Goal: Task Accomplishment & Management: Use online tool/utility

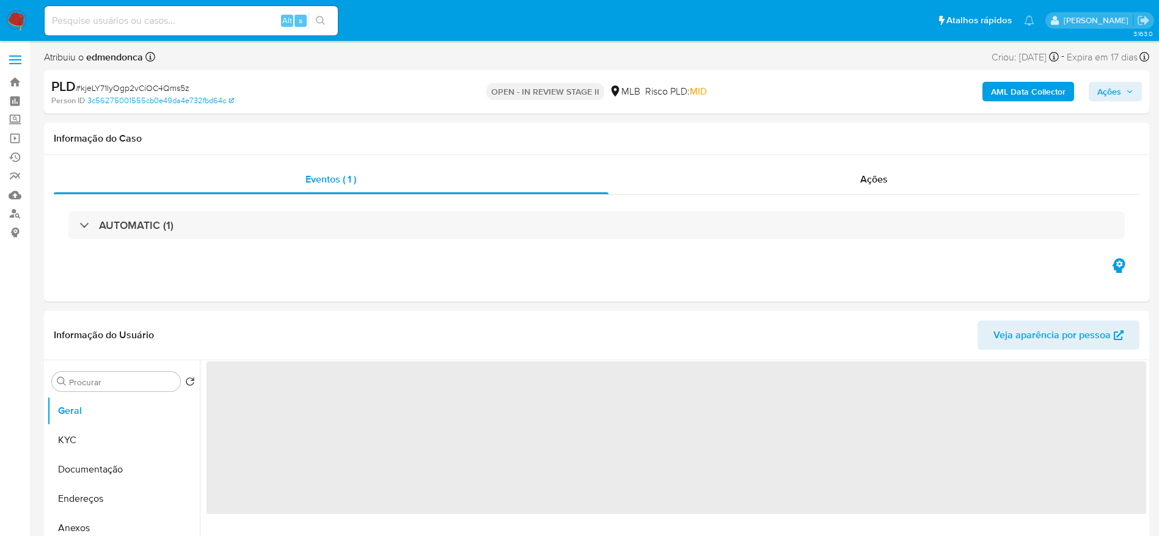
select select "10"
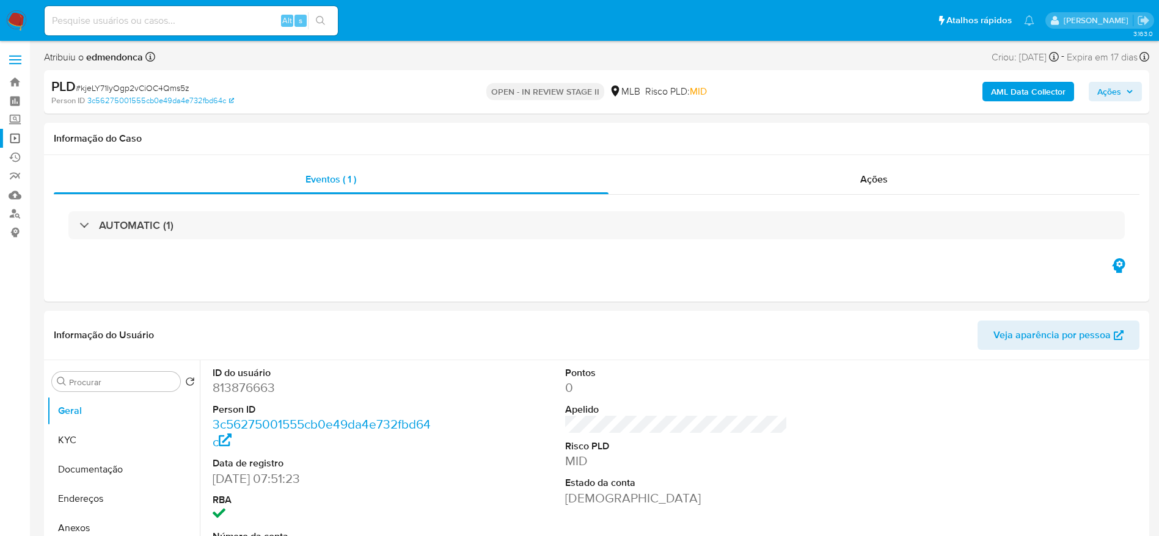
click at [18, 133] on link "Operações em massa" at bounding box center [72, 138] width 145 height 19
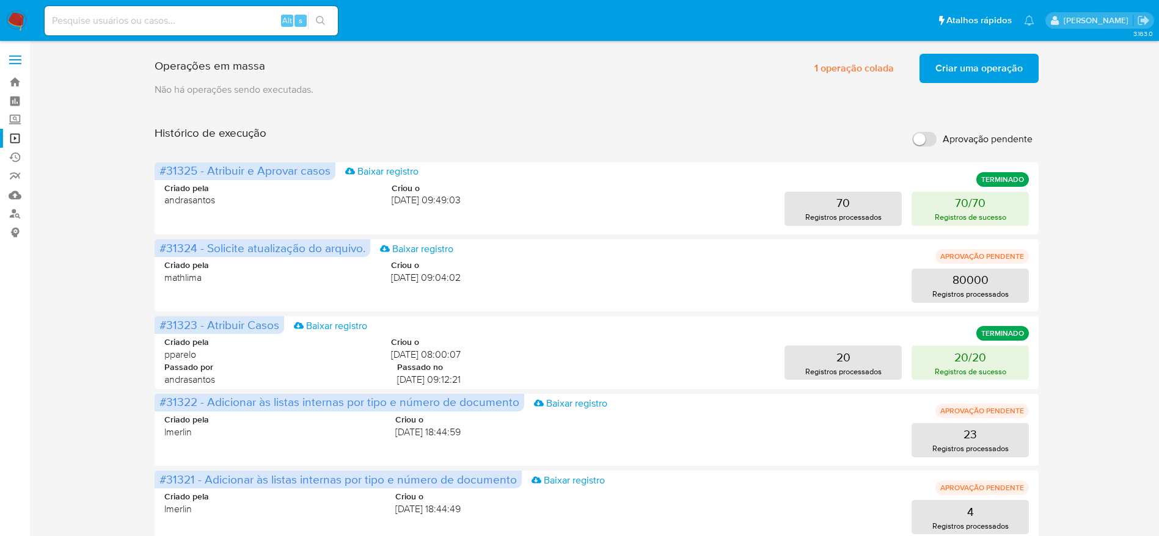
click at [20, 22] on img at bounding box center [16, 20] width 21 height 21
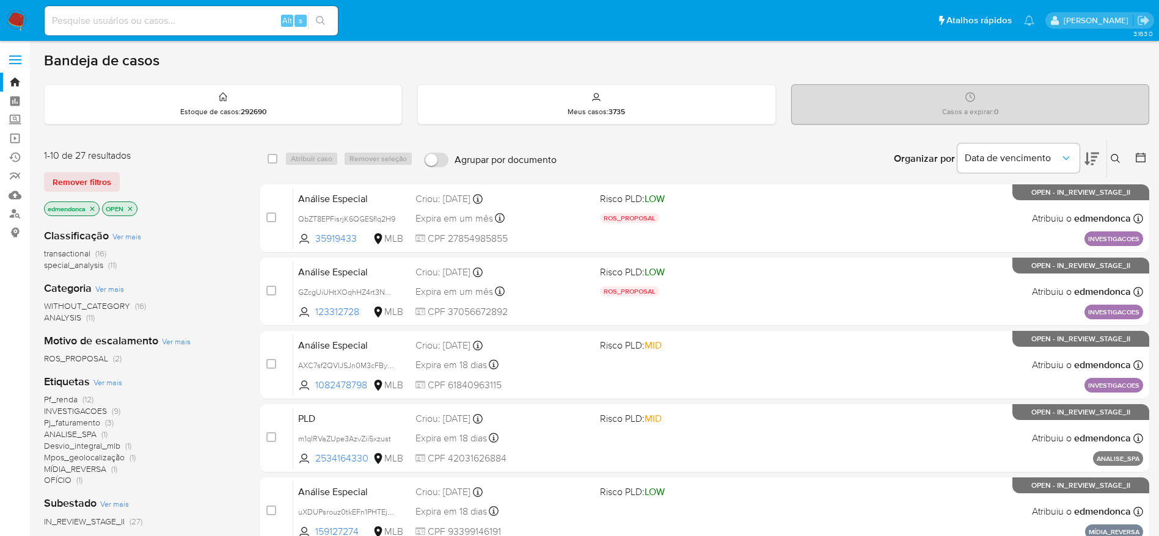
click at [131, 24] on input at bounding box center [191, 21] width 293 height 16
paste input "6GrEmQyiXYdVuc44cIP649L6"
type input "6GrEmQyiXYdVuc44cIP649L6"
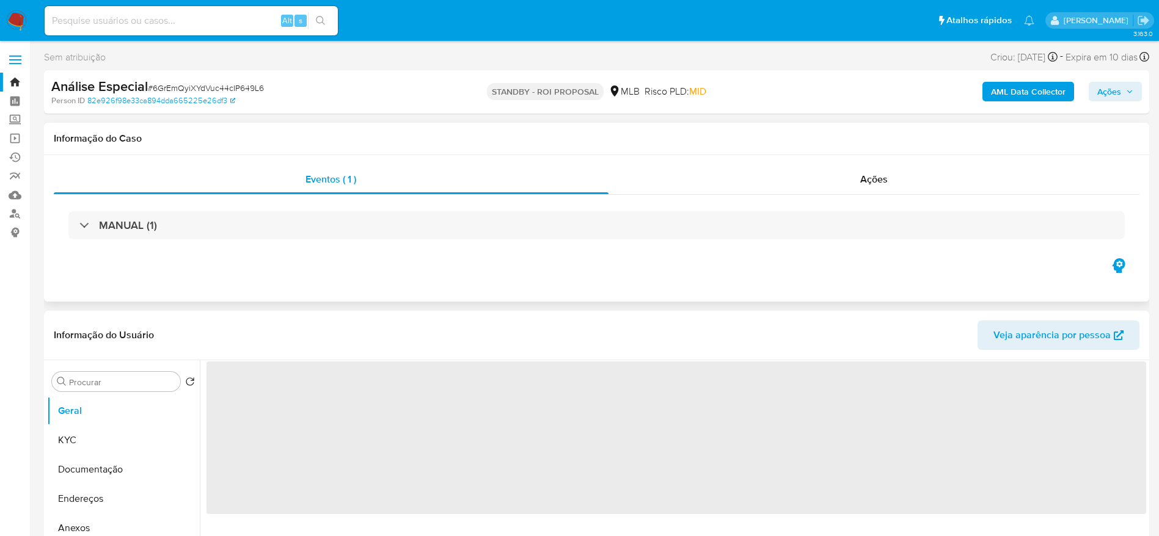
select select "10"
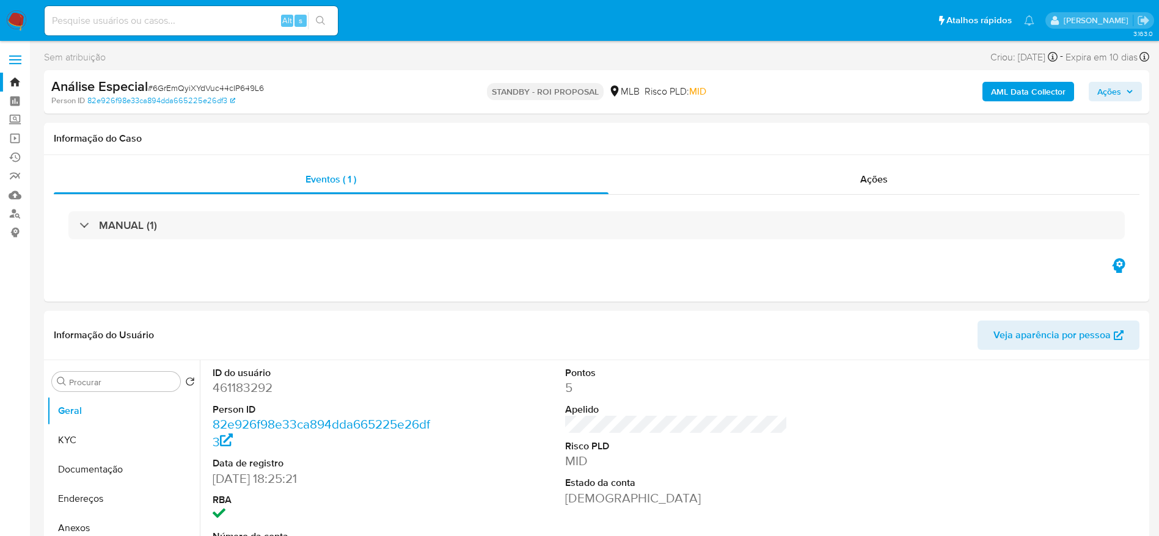
click at [21, 13] on img at bounding box center [16, 20] width 21 height 21
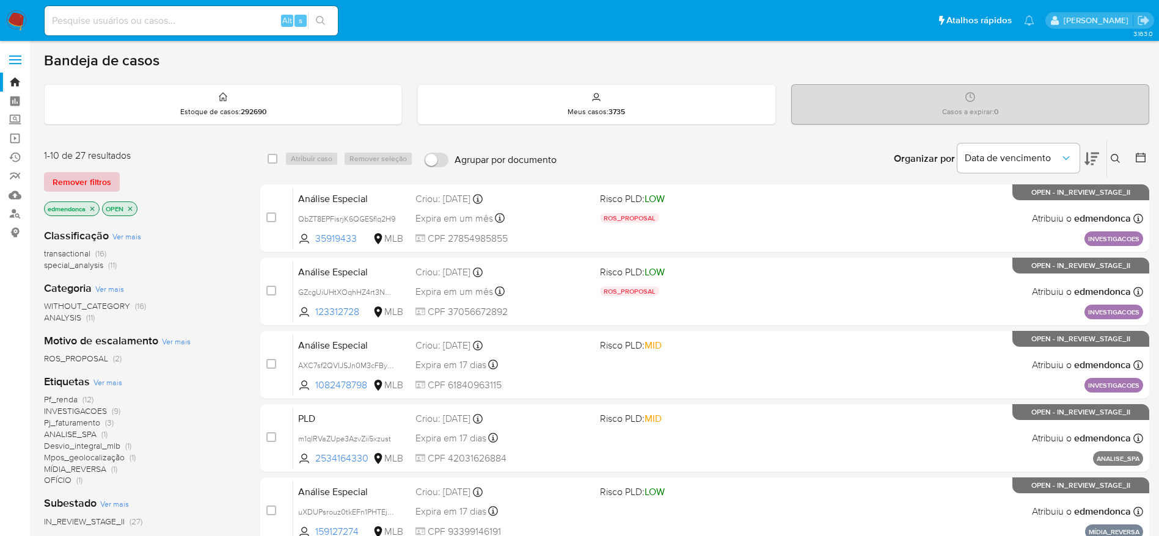
click at [101, 184] on span "Remover filtros" at bounding box center [82, 182] width 59 height 17
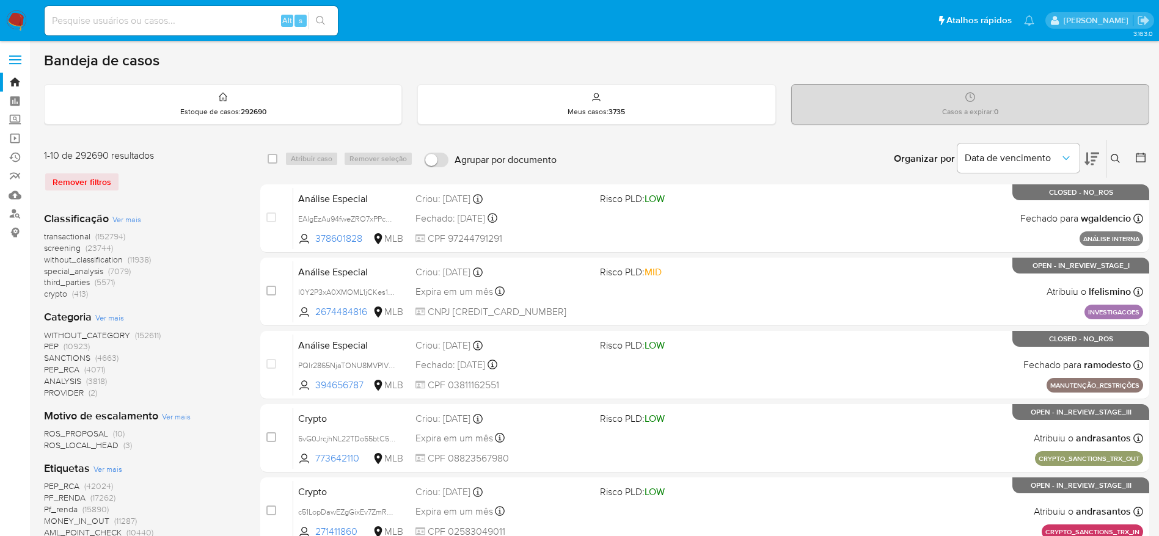
click at [1118, 159] on icon at bounding box center [1116, 159] width 10 height 10
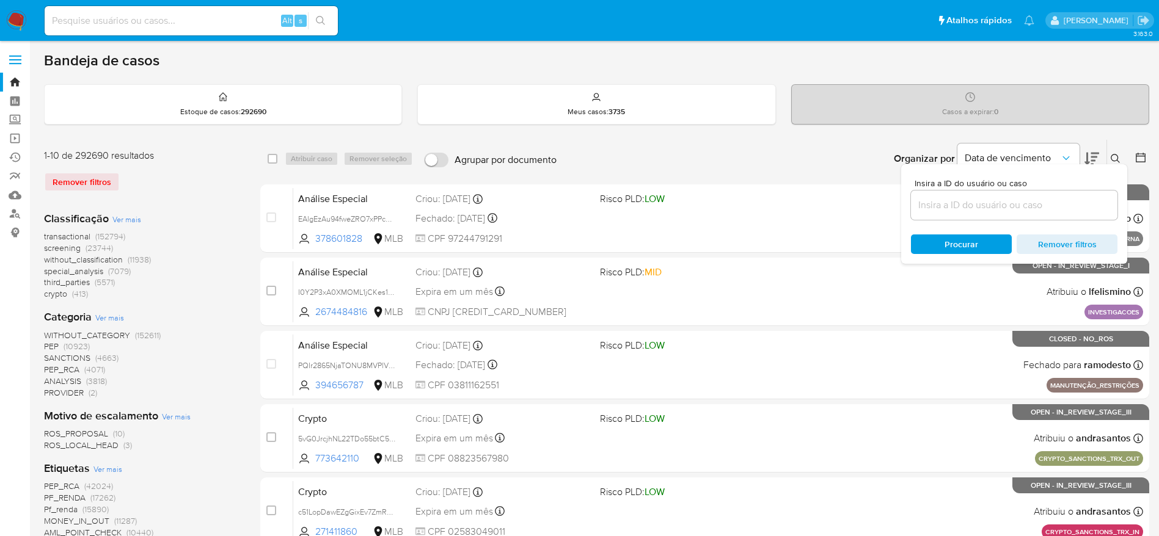
click at [989, 204] on input at bounding box center [1014, 205] width 206 height 16
type input "6GrEmQyiXYdVuc44cIP649L6"
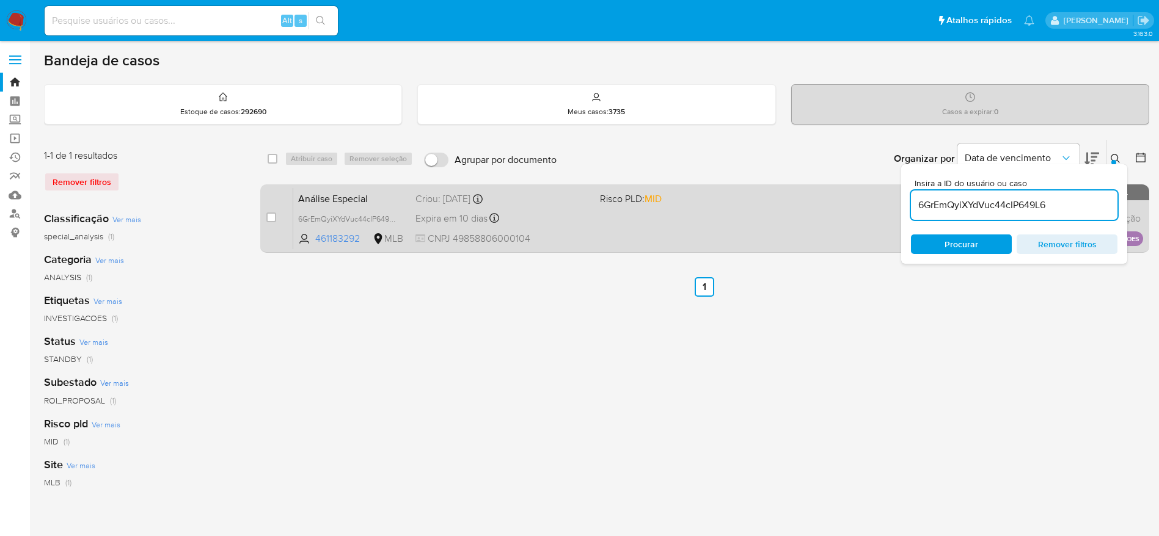
click at [266, 217] on input "checkbox" at bounding box center [271, 218] width 10 height 10
checkbox input "true"
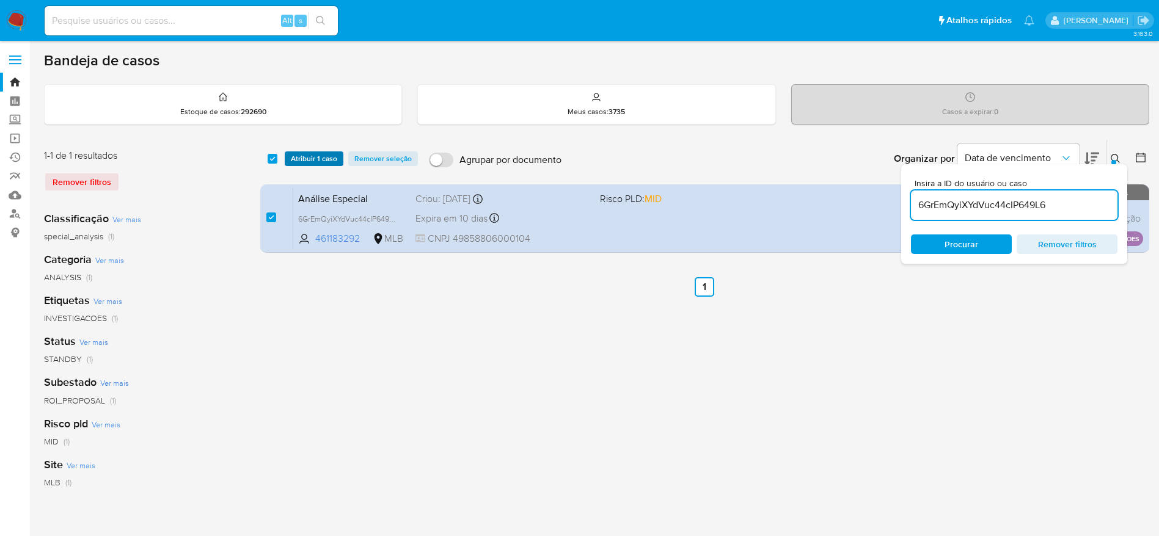
click at [303, 155] on span "Atribuir 1 caso" at bounding box center [314, 159] width 46 height 12
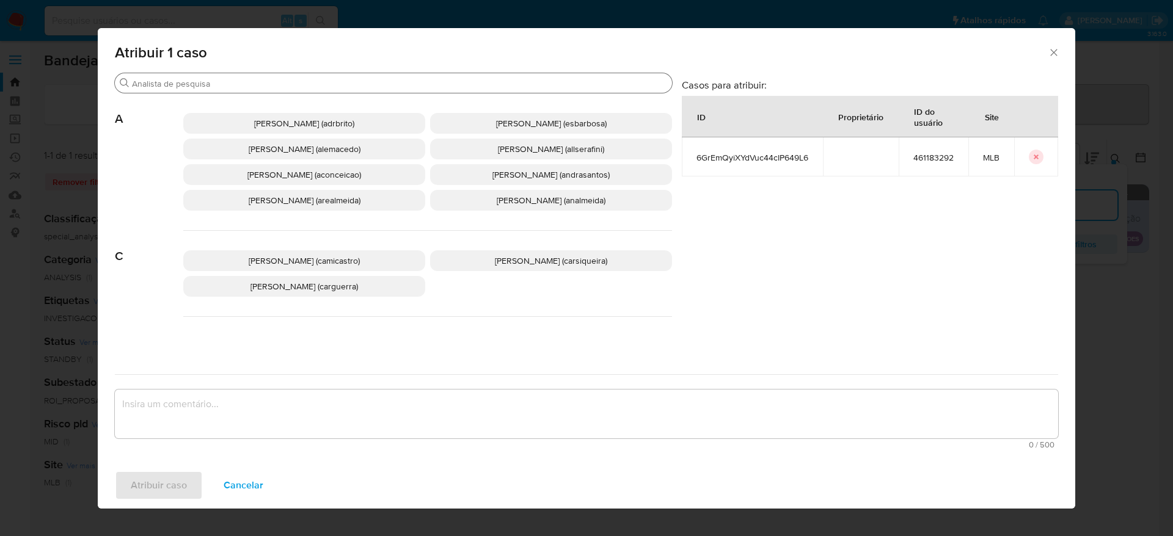
click at [259, 75] on div "Buscar" at bounding box center [393, 83] width 557 height 20
click at [252, 90] on div "Buscar" at bounding box center [393, 83] width 557 height 20
click at [254, 78] on input "Buscar" at bounding box center [399, 83] width 535 height 11
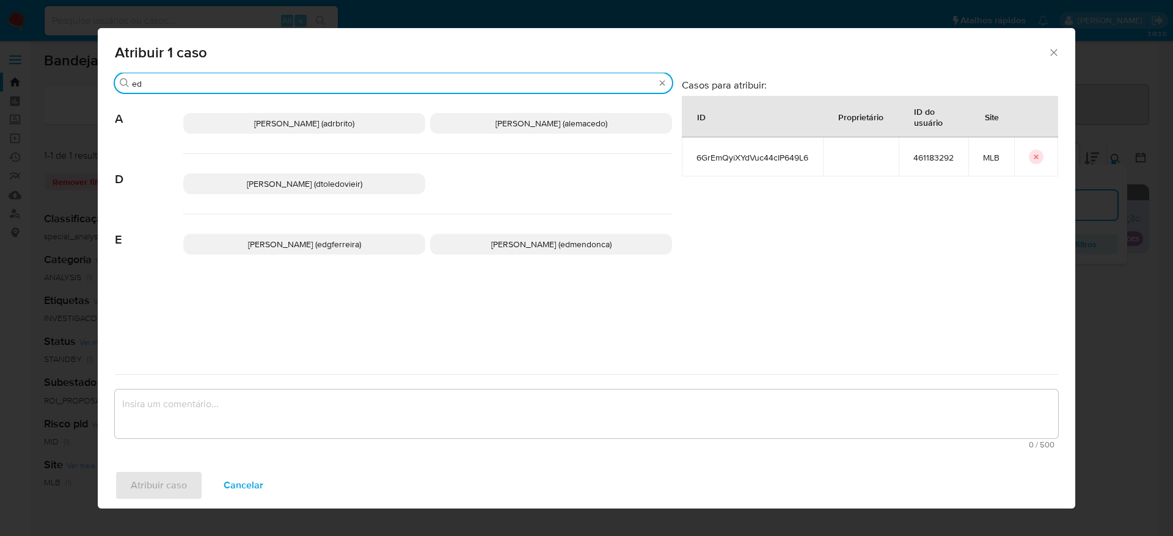
type input "ed"
click at [491, 247] on span "Eduardo Mendonca Dutra (edmendonca)" at bounding box center [551, 244] width 120 height 12
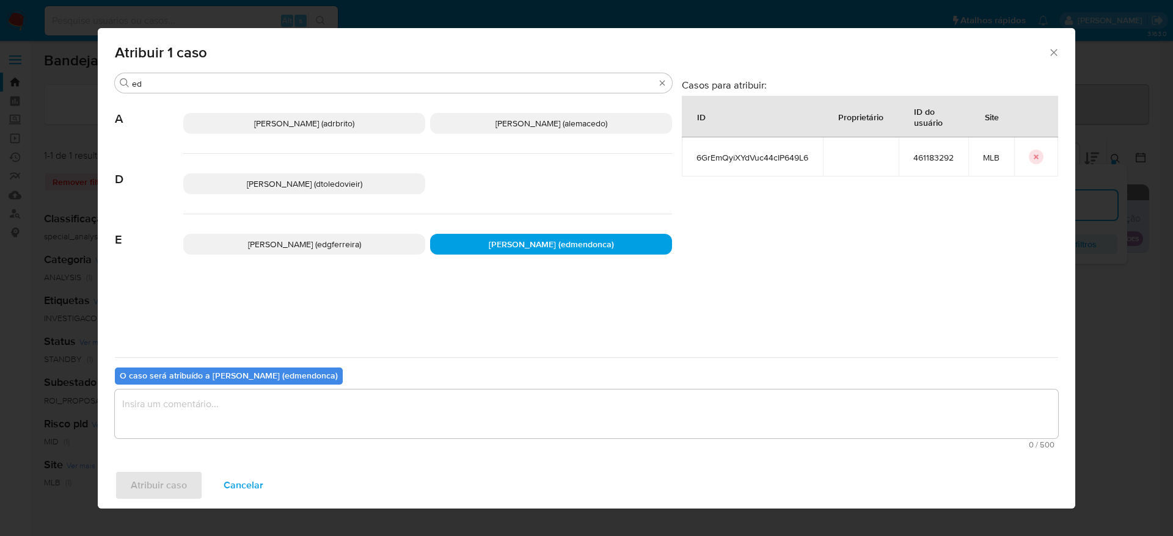
click at [400, 392] on textarea "assign-modal" at bounding box center [586, 414] width 943 height 49
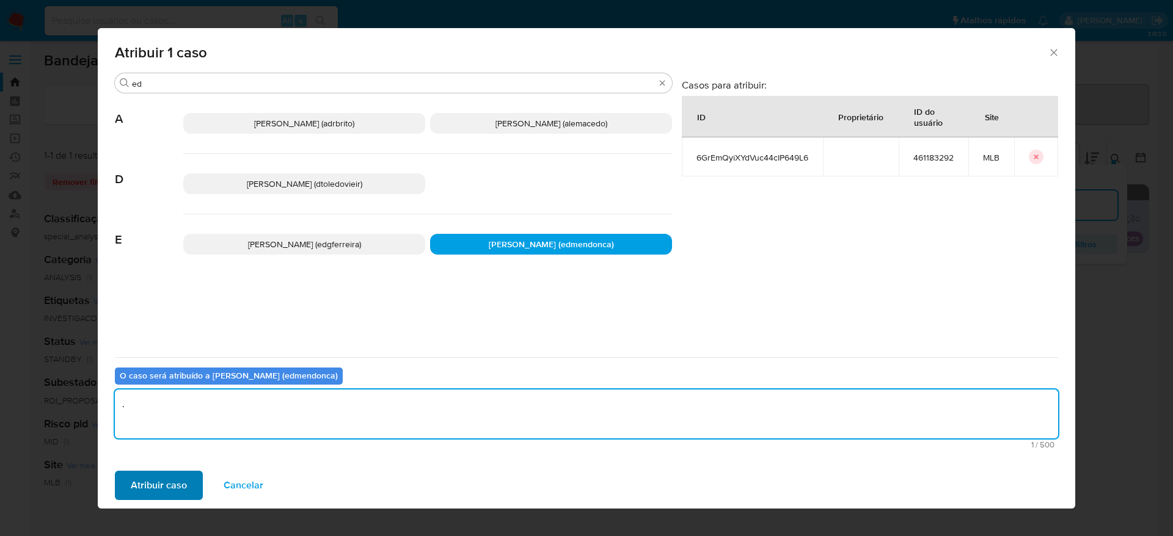
type textarea "."
click at [187, 486] on button "Atribuir caso" at bounding box center [159, 485] width 88 height 29
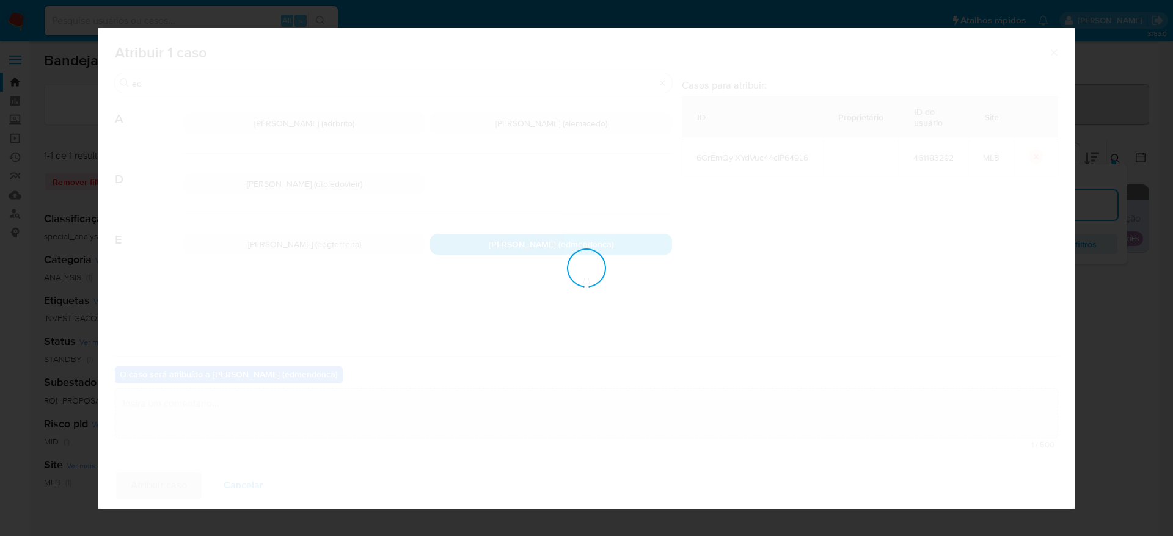
checkbox input "false"
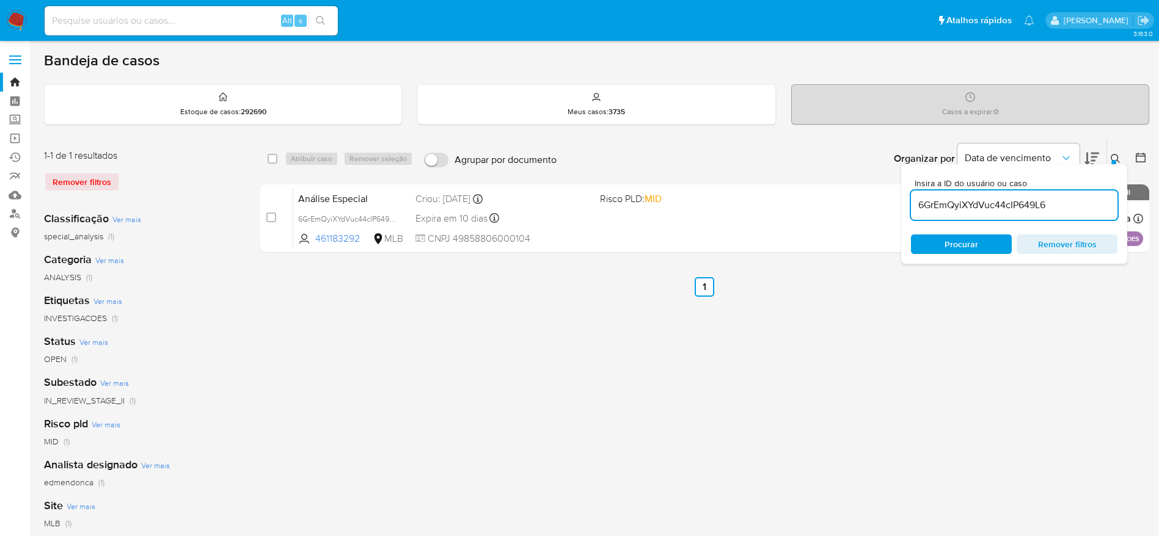
click at [966, 210] on input "6GrEmQyiXYdVuc44cIP649L6" at bounding box center [1014, 205] width 206 height 16
paste input "loJJl8I3N7CvdG5M0CRFL3Ln"
type input "loJJl8I3N7CvdG5M0CRFL3Ln"
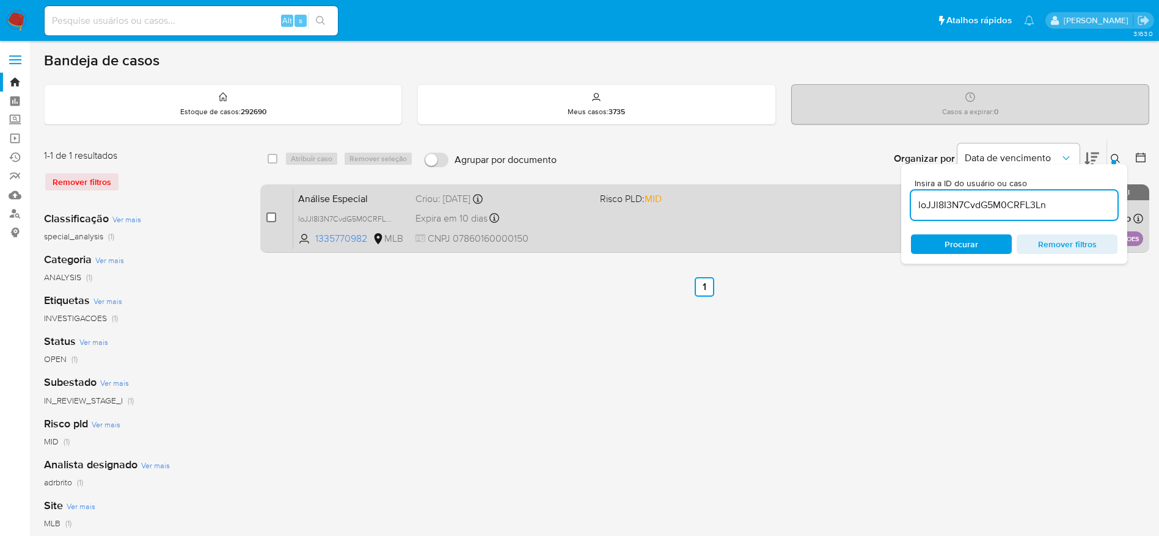
click at [274, 217] on input "checkbox" at bounding box center [271, 218] width 10 height 10
checkbox input "true"
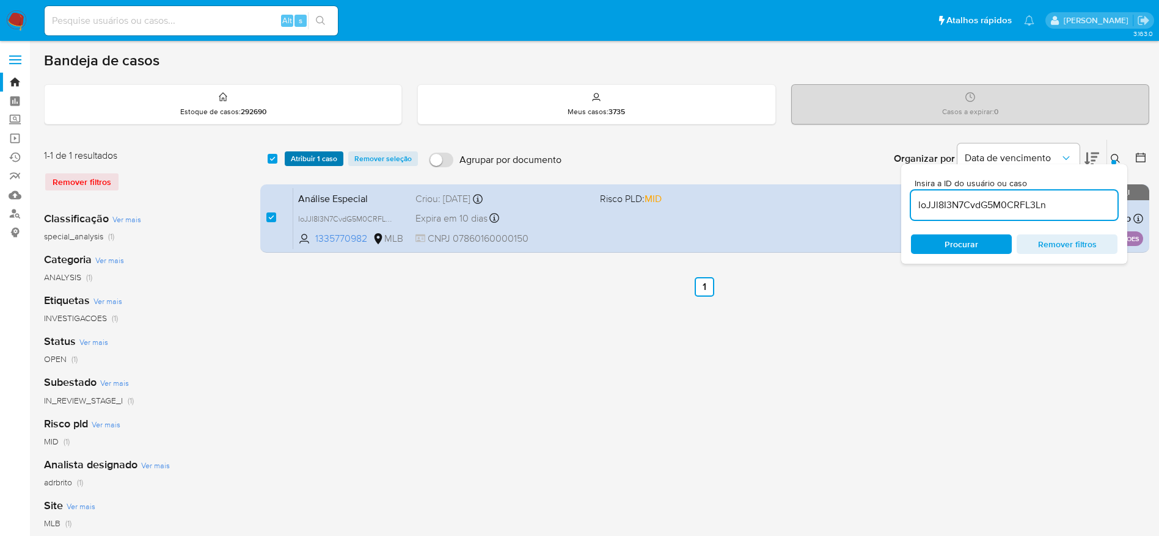
click at [315, 154] on span "Atribuir 1 caso" at bounding box center [314, 159] width 46 height 12
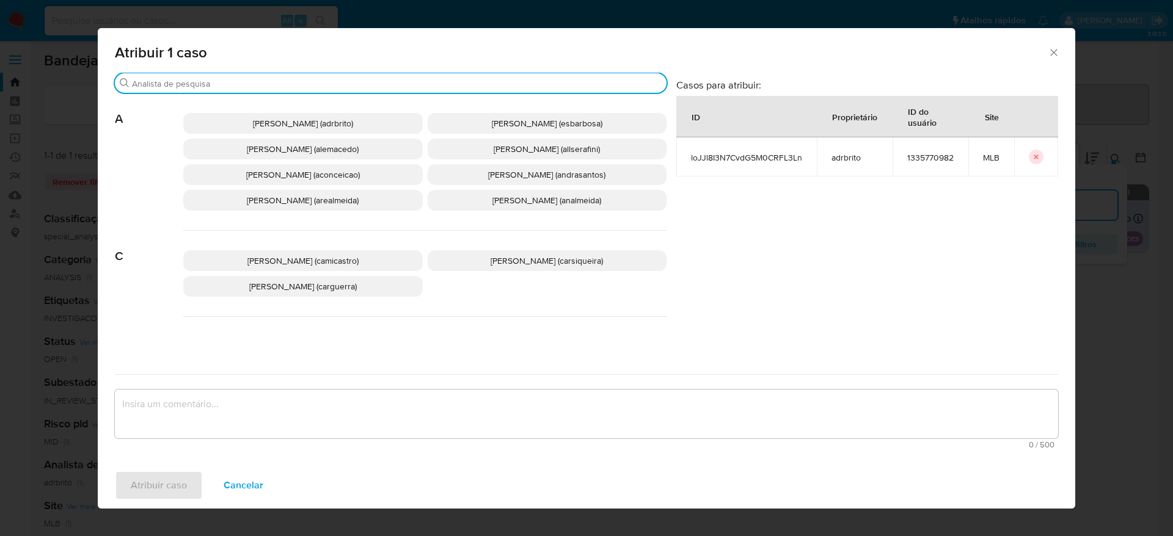
click at [299, 86] on input "Buscar" at bounding box center [397, 83] width 530 height 11
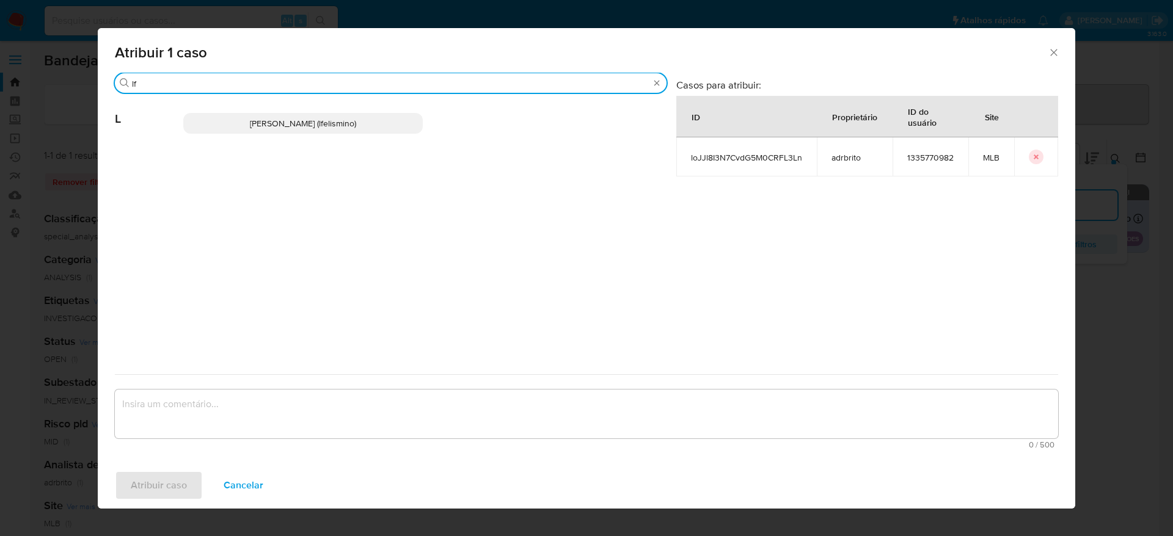
type input "lf"
click at [320, 125] on span "Laisa Lopes Andrade (lfelismino)" at bounding box center [303, 123] width 106 height 12
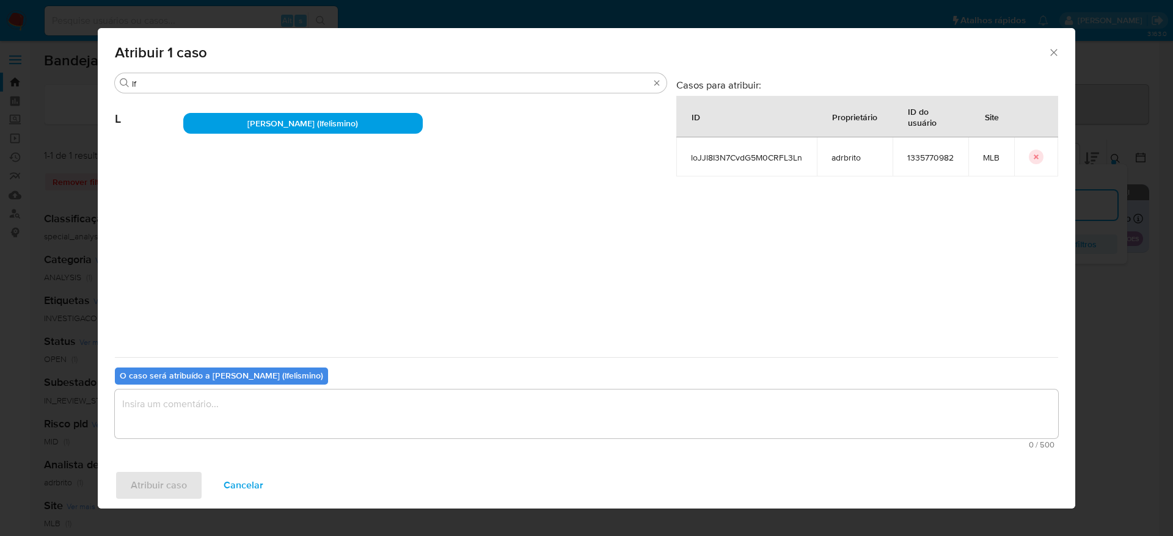
click at [285, 428] on textarea "assign-modal" at bounding box center [586, 414] width 943 height 49
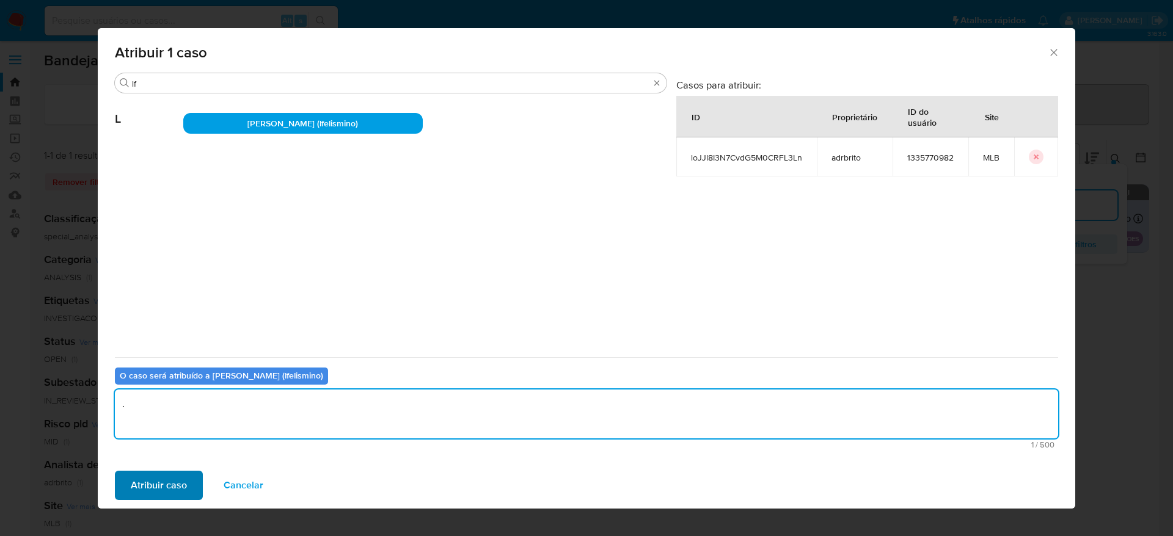
type textarea "."
click at [150, 492] on span "Atribuir caso" at bounding box center [159, 485] width 56 height 27
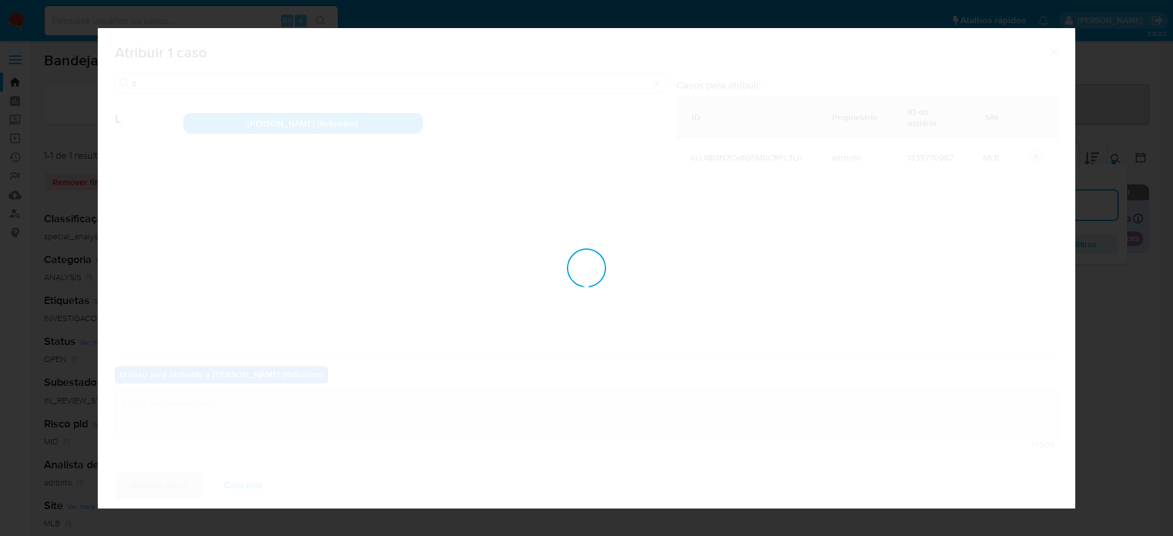
checkbox input "false"
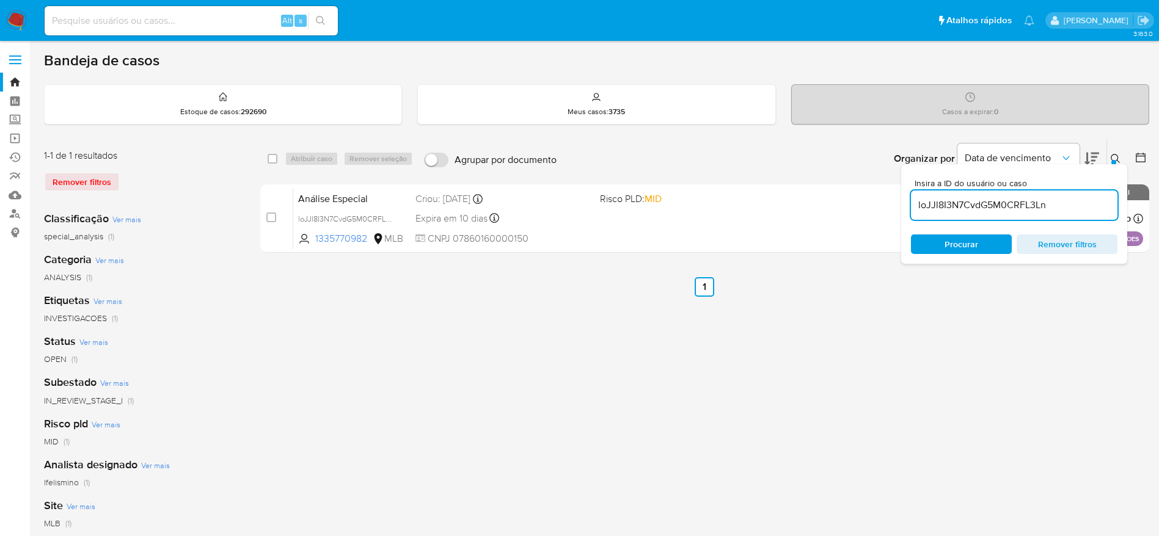
click at [1036, 198] on input "loJJl8I3N7CvdG5M0CRFL3Ln" at bounding box center [1014, 205] width 206 height 16
paste input "6GrEmQyiXYdVuc44cIP649L6"
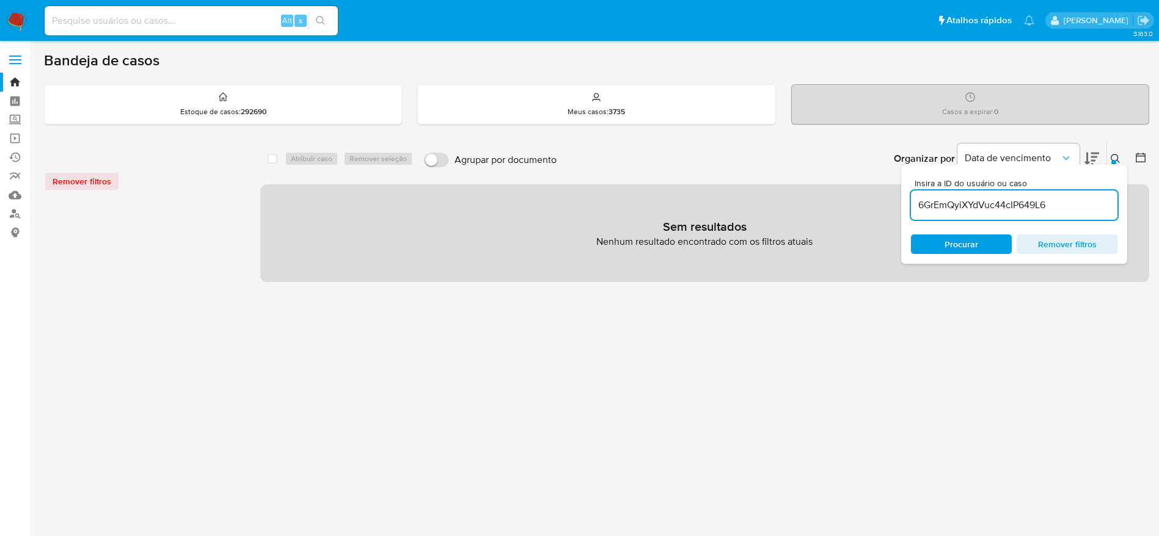
click at [1059, 199] on input "6GrEmQyiXYdVuc44cIP649L6" at bounding box center [1014, 205] width 206 height 16
type input "6GrEmQyiXYdVuc44cIP649L6"
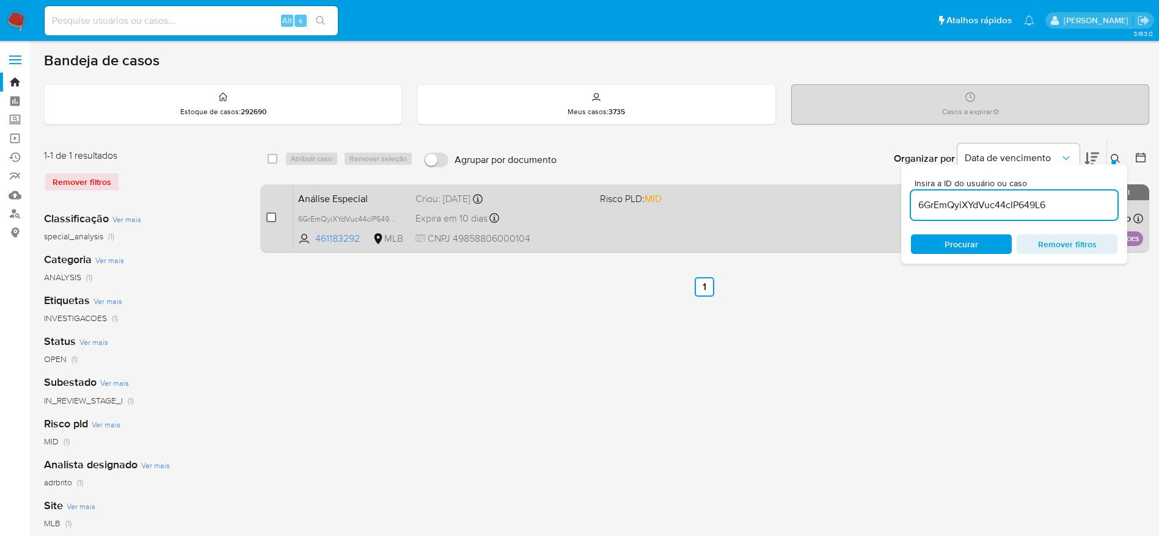
click at [269, 220] on input "checkbox" at bounding box center [271, 218] width 10 height 10
checkbox input "true"
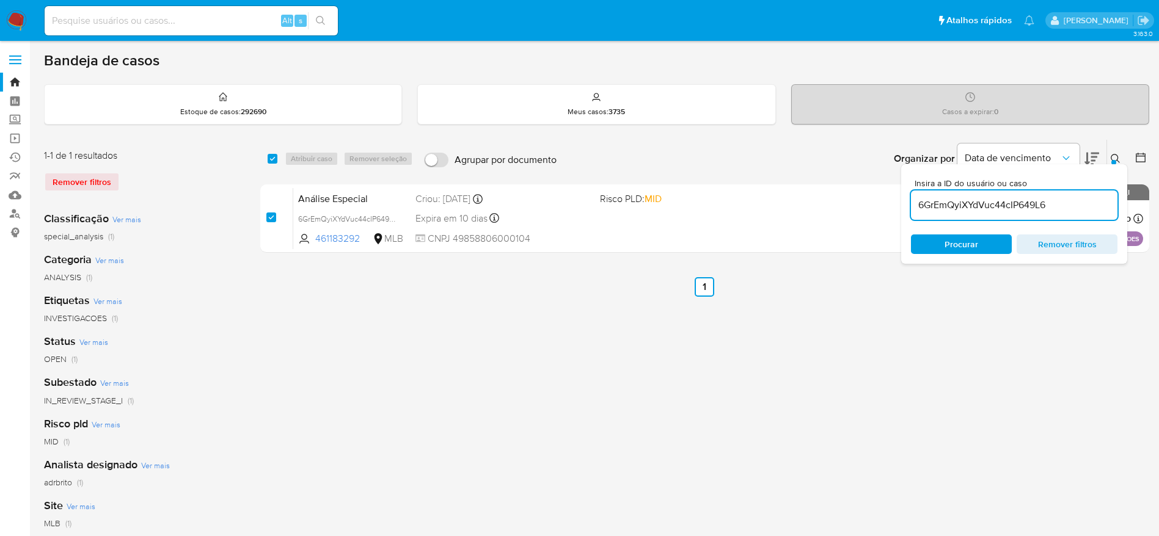
checkbox input "true"
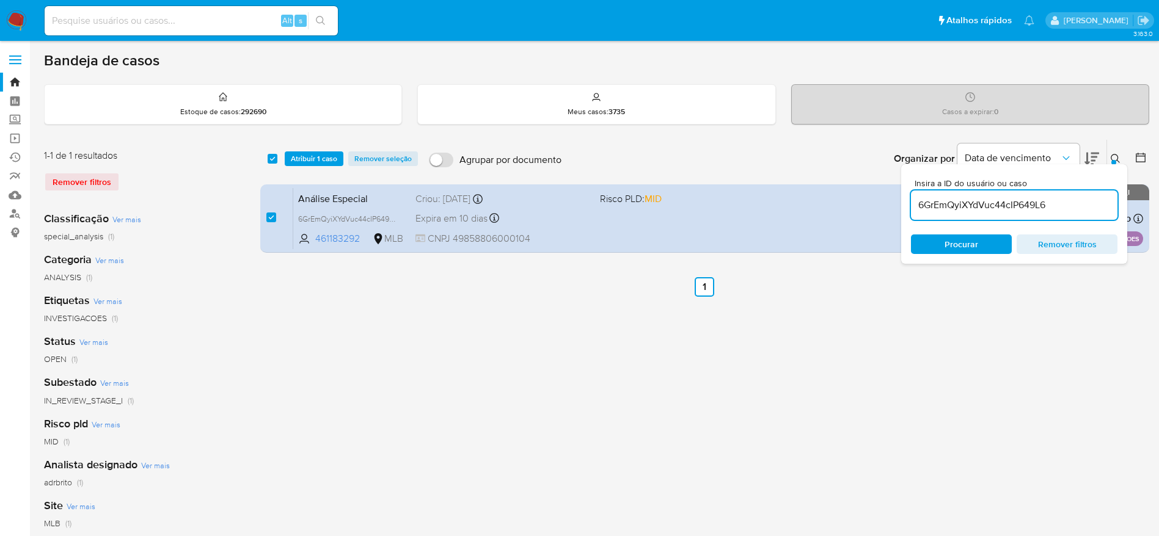
click at [298, 167] on div "select-all-cases-checkbox Atribuir 1 caso Remover seleção Agrupar por documento…" at bounding box center [704, 159] width 889 height 38
click at [303, 160] on span "Atribuir 1 caso" at bounding box center [314, 159] width 46 height 12
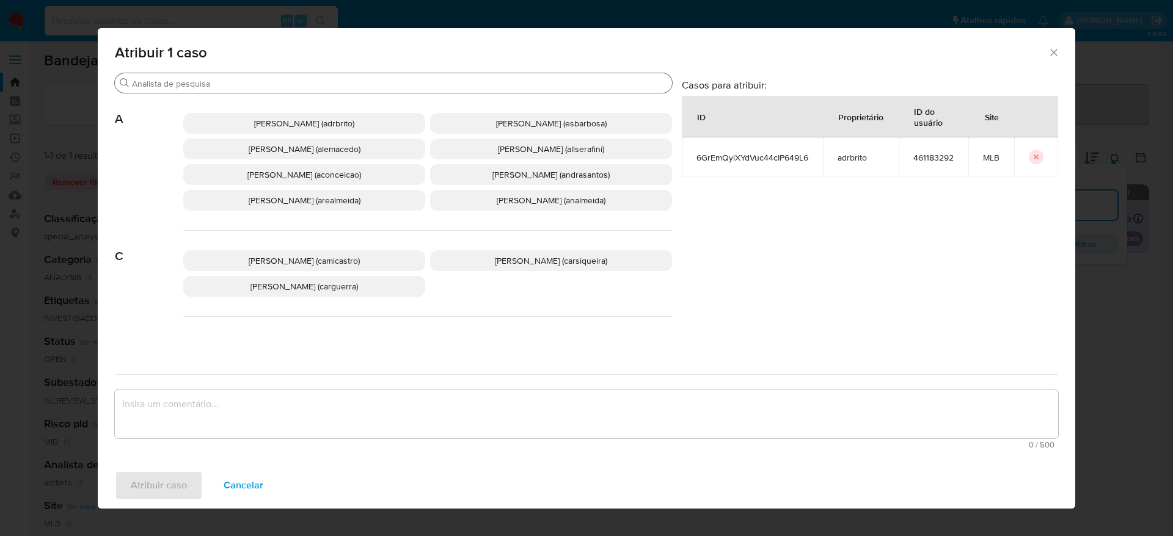
click at [276, 88] on input "Buscar" at bounding box center [399, 83] width 535 height 11
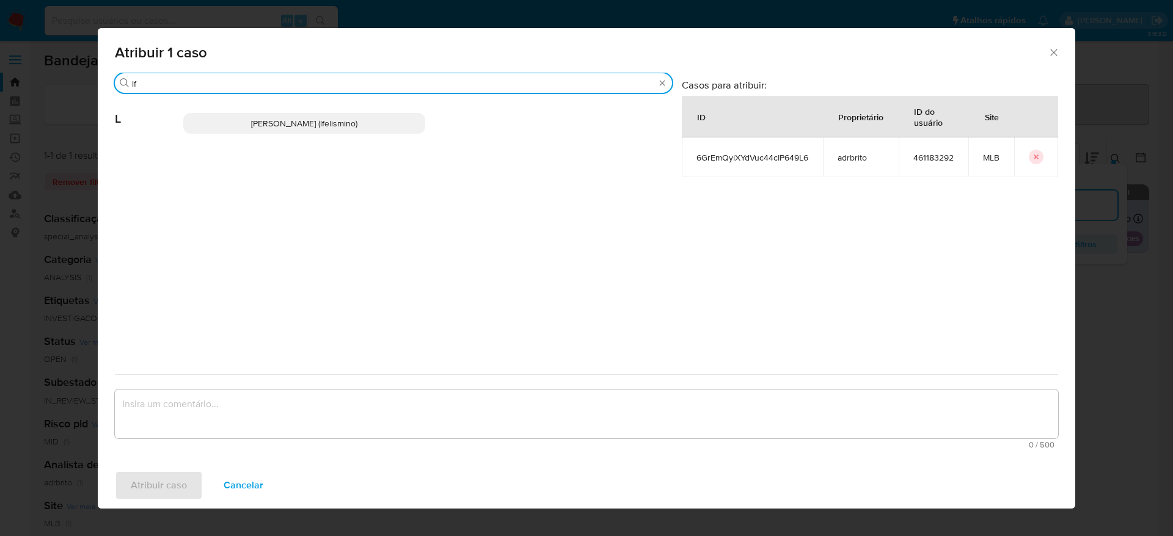
type input "lf"
click at [310, 124] on span "Laisa Lopes Andrade (lfelismino)" at bounding box center [304, 123] width 106 height 12
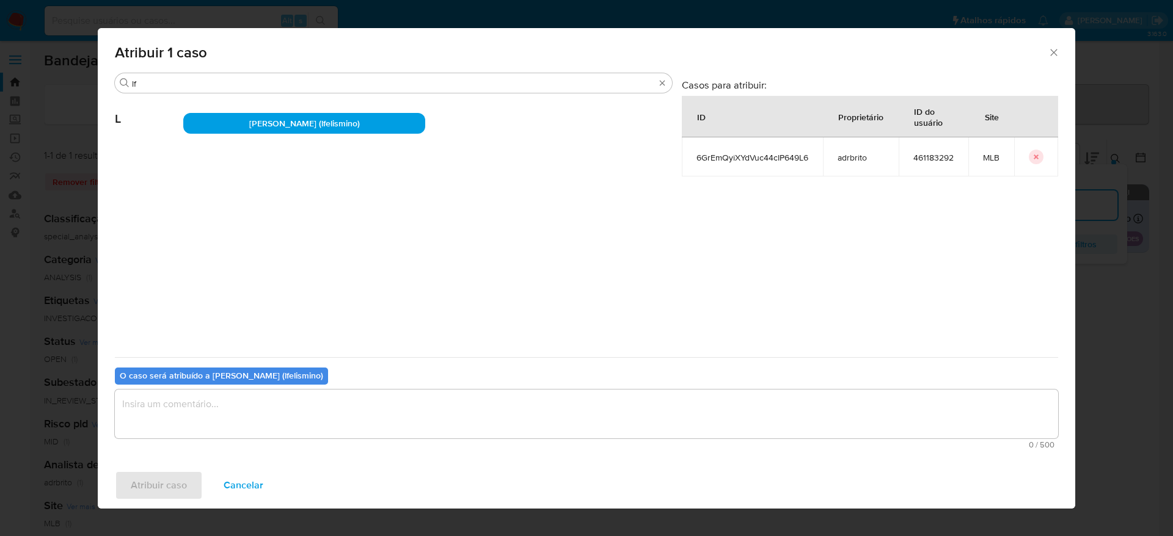
click at [248, 427] on textarea "assign-modal" at bounding box center [586, 414] width 943 height 49
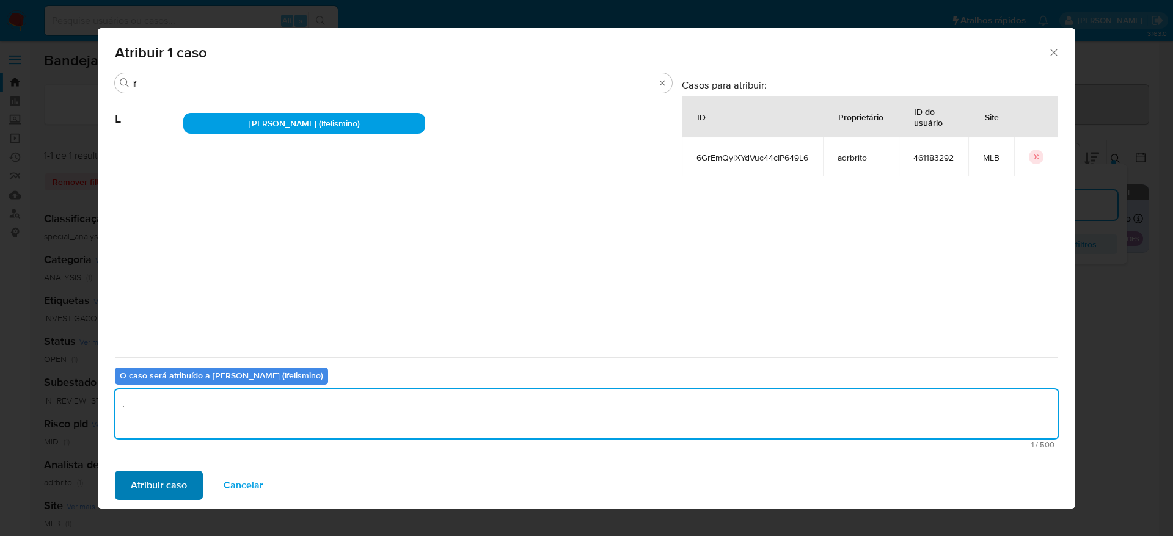
type textarea "."
click at [180, 486] on span "Atribuir caso" at bounding box center [159, 485] width 56 height 27
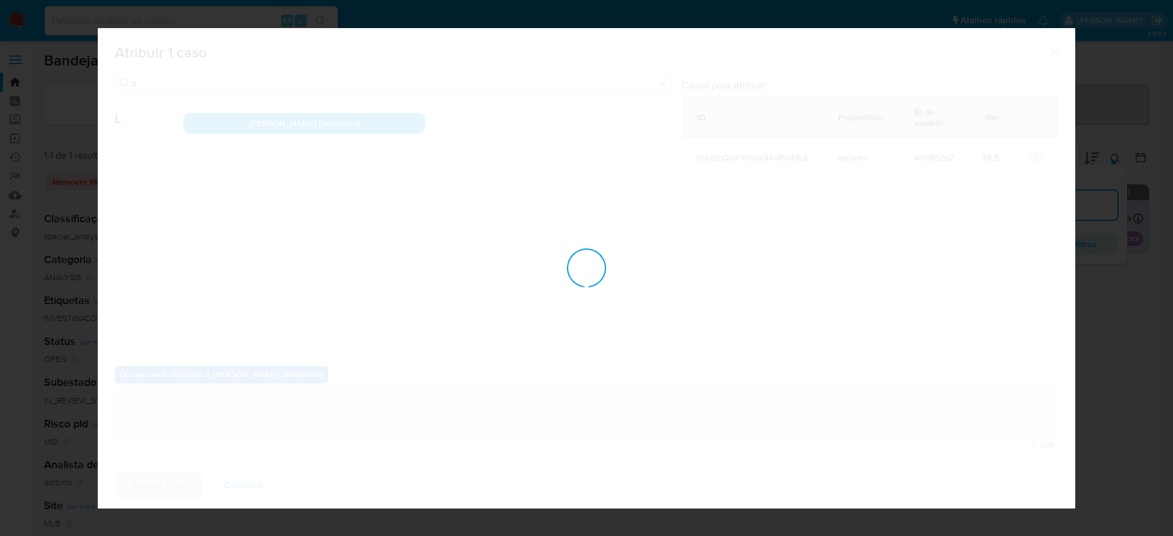
checkbox input "false"
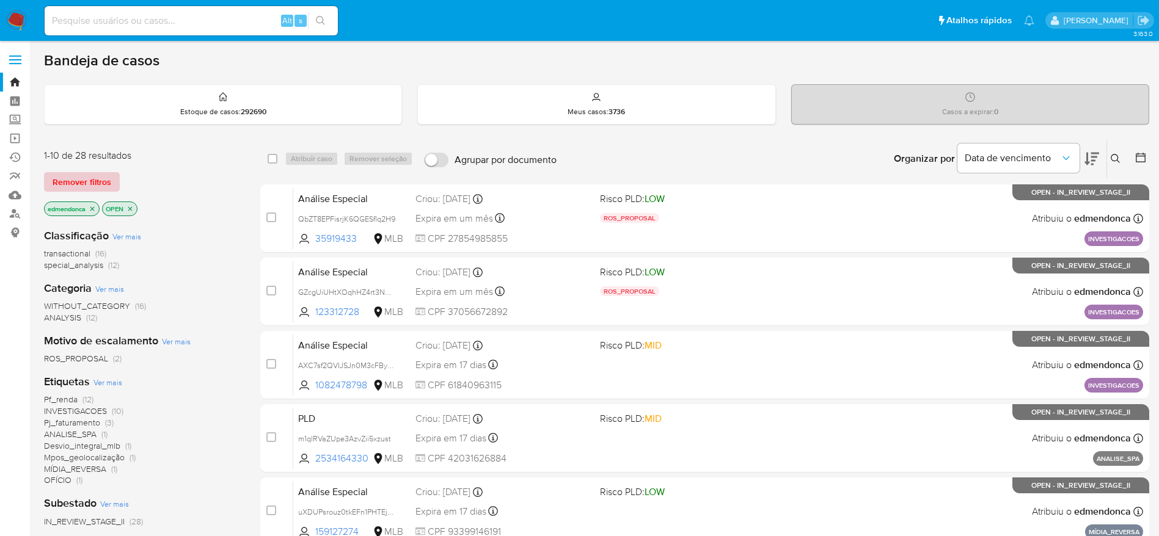
click at [86, 181] on span "Remover filtros" at bounding box center [82, 182] width 59 height 17
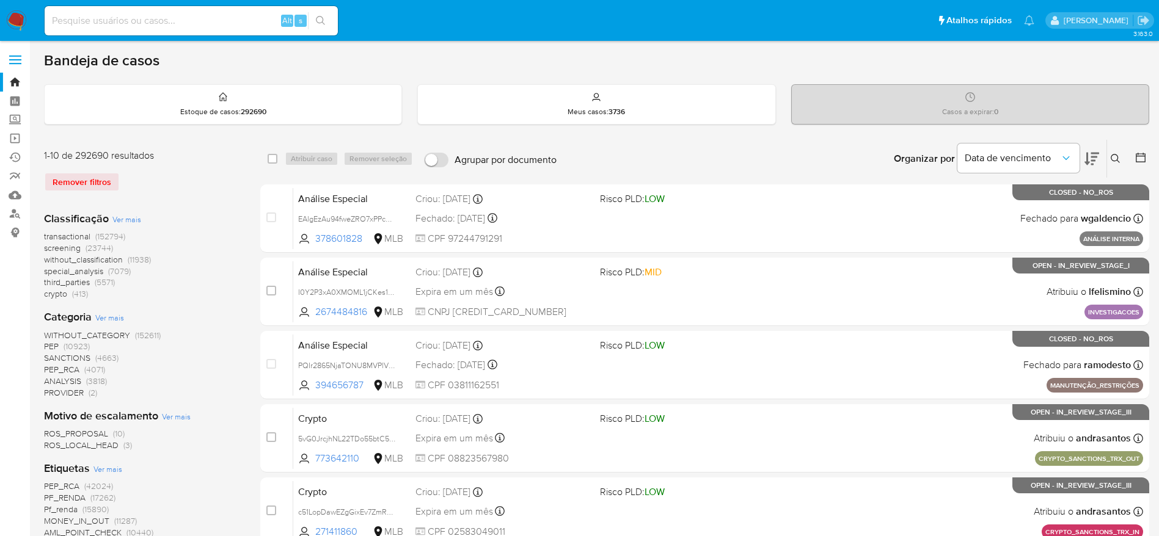
click at [1114, 154] on icon at bounding box center [1115, 158] width 9 height 9
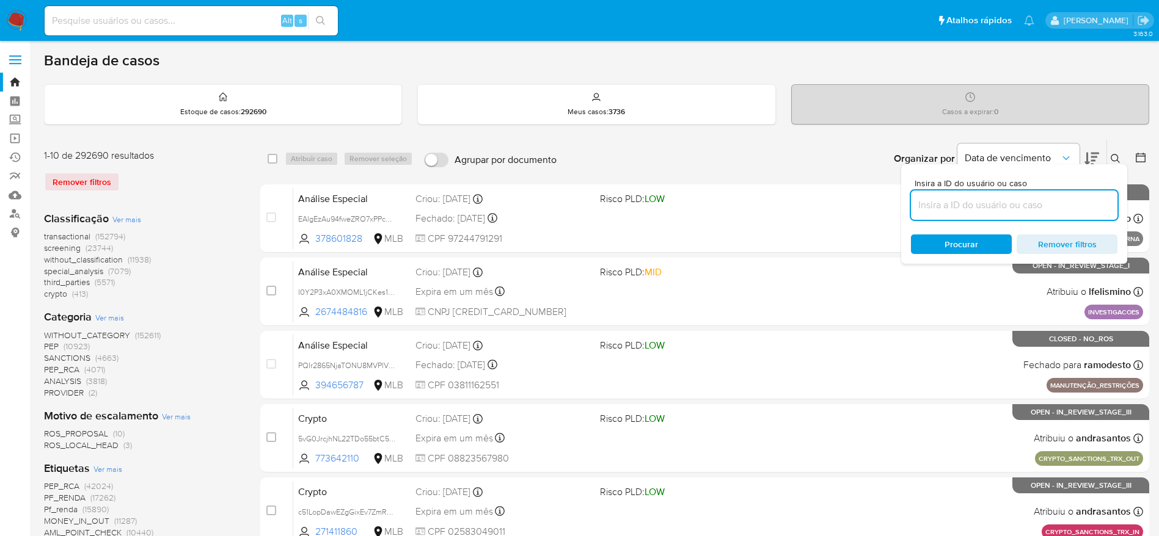
click at [968, 207] on input at bounding box center [1014, 205] width 206 height 16
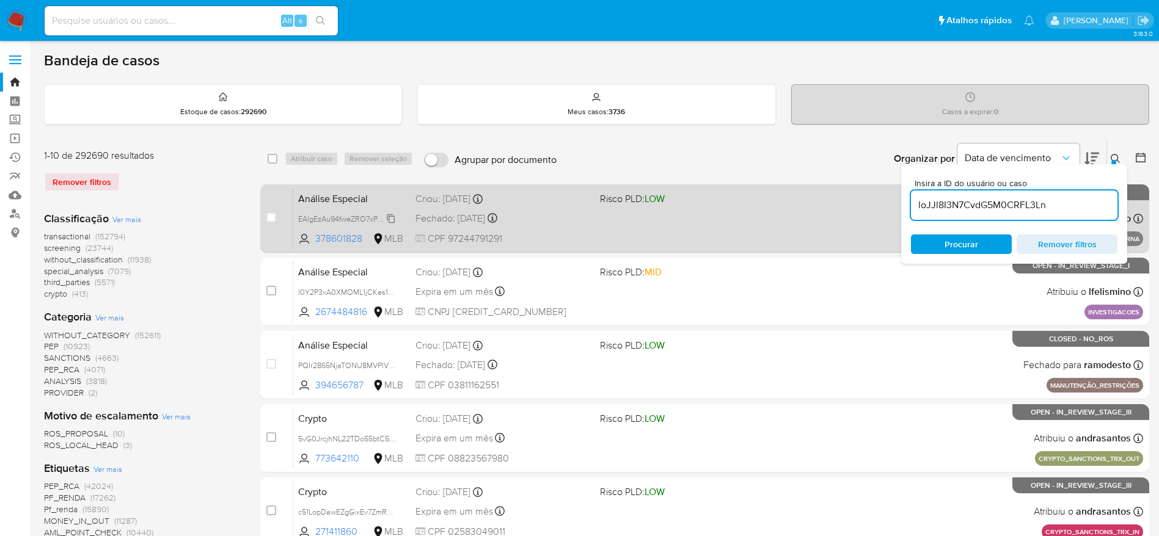
type input "loJJl8I3N7CvdG5M0CRFL3Ln"
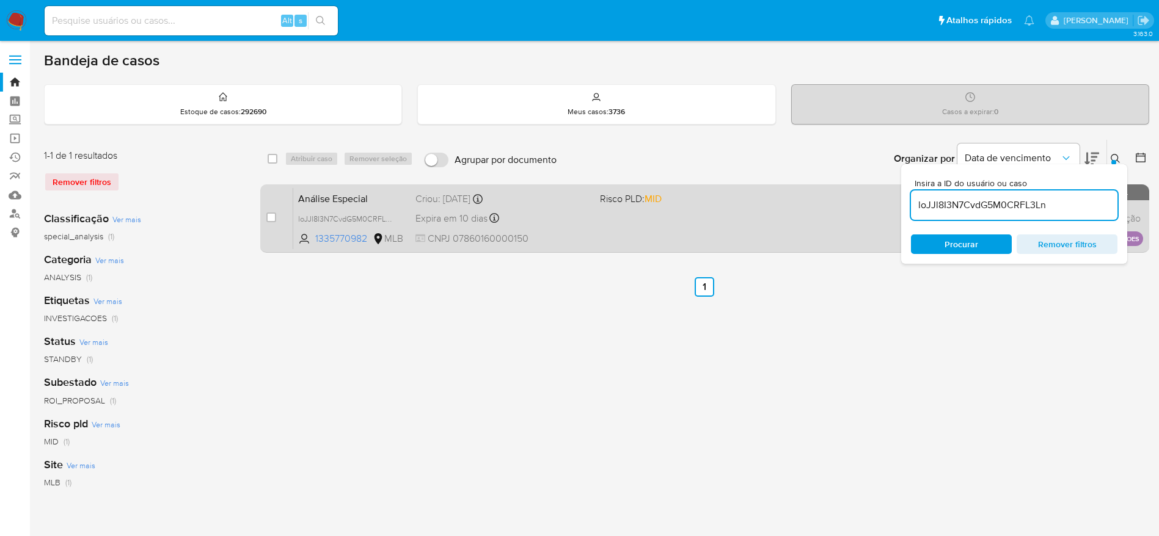
click at [260, 211] on div "case-item-checkbox Incapaz de atribuir o caso Análise Especial loJJl8I3N7CvdG5M…" at bounding box center [704, 219] width 889 height 68
click at [271, 214] on input "checkbox" at bounding box center [271, 218] width 10 height 10
checkbox input "true"
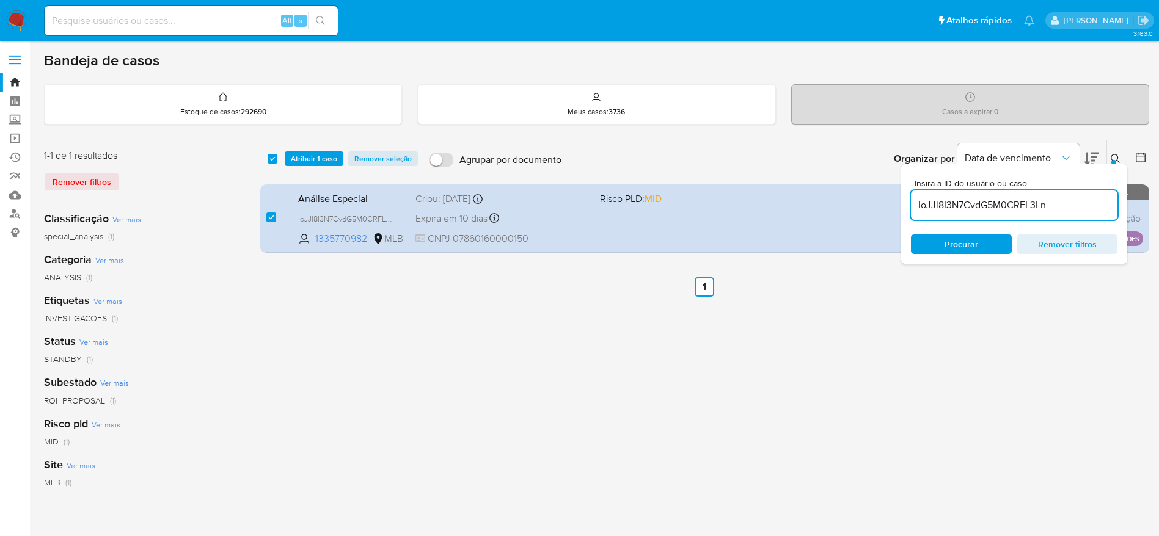
click at [312, 150] on div "select-all-cases-checkbox Atribuir 1 caso Remover seleção Agrupar por documento…" at bounding box center [704, 159] width 889 height 38
click at [312, 158] on span "Atribuir 1 caso" at bounding box center [314, 159] width 46 height 12
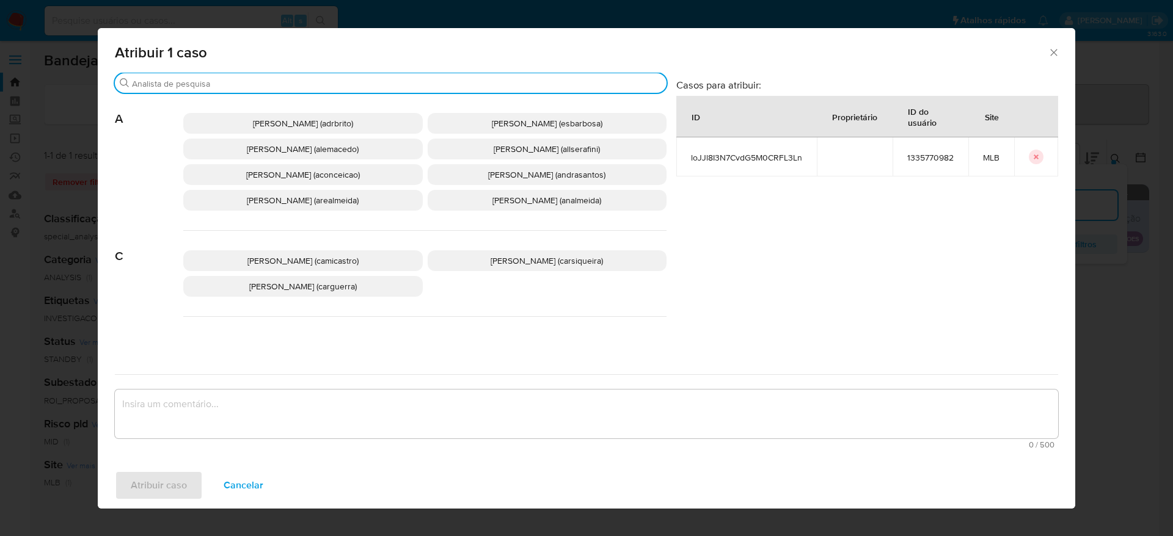
click at [251, 84] on input "Buscar" at bounding box center [397, 83] width 530 height 11
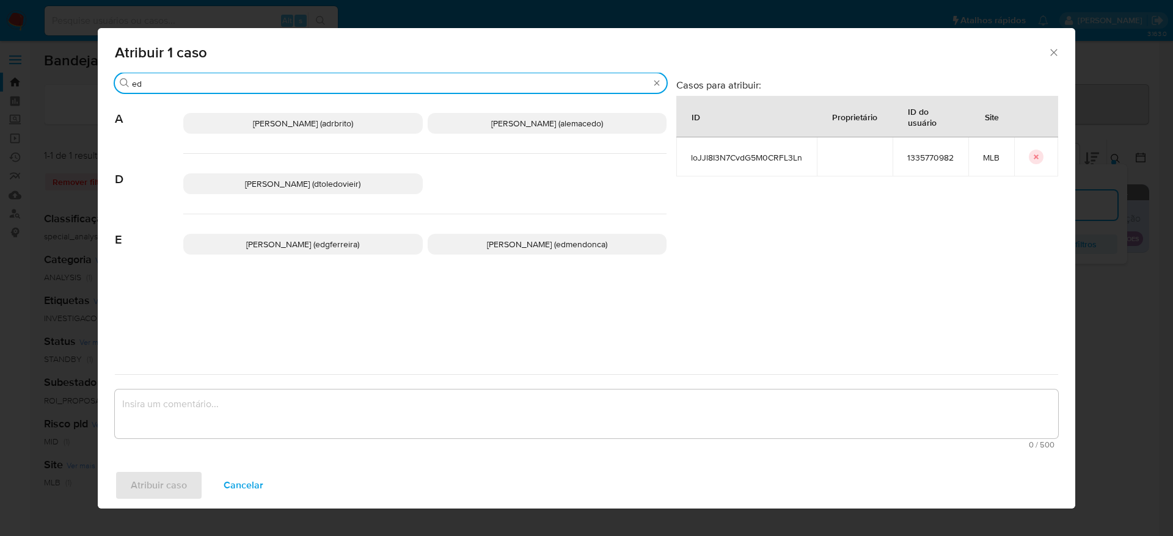
type input "ed"
click at [505, 248] on span "Eduardo Mendonca Dutra (edmendonca)" at bounding box center [547, 244] width 120 height 12
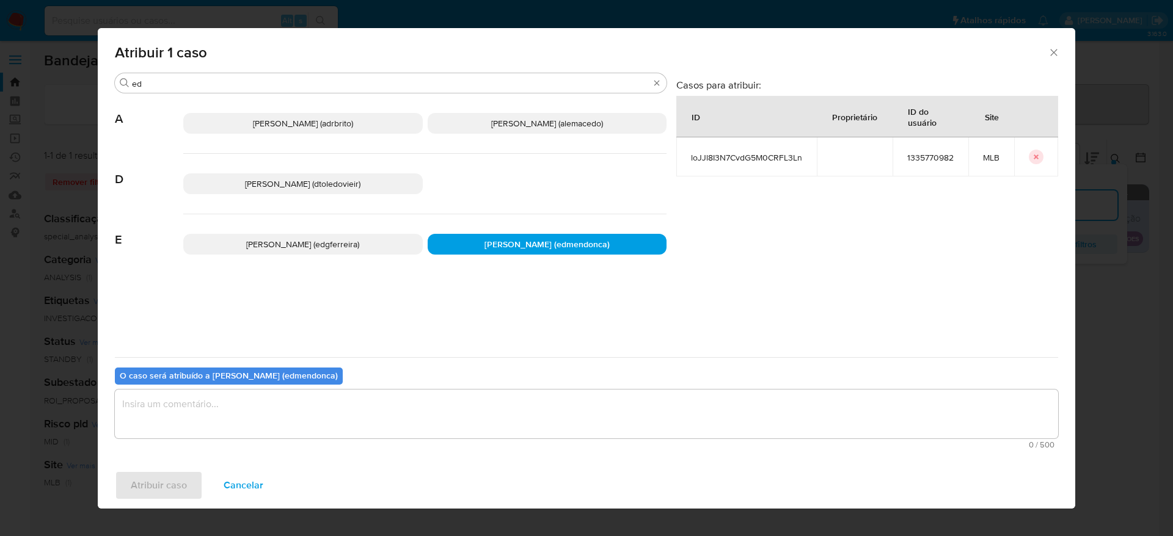
click at [382, 392] on textarea "assign-modal" at bounding box center [586, 414] width 943 height 49
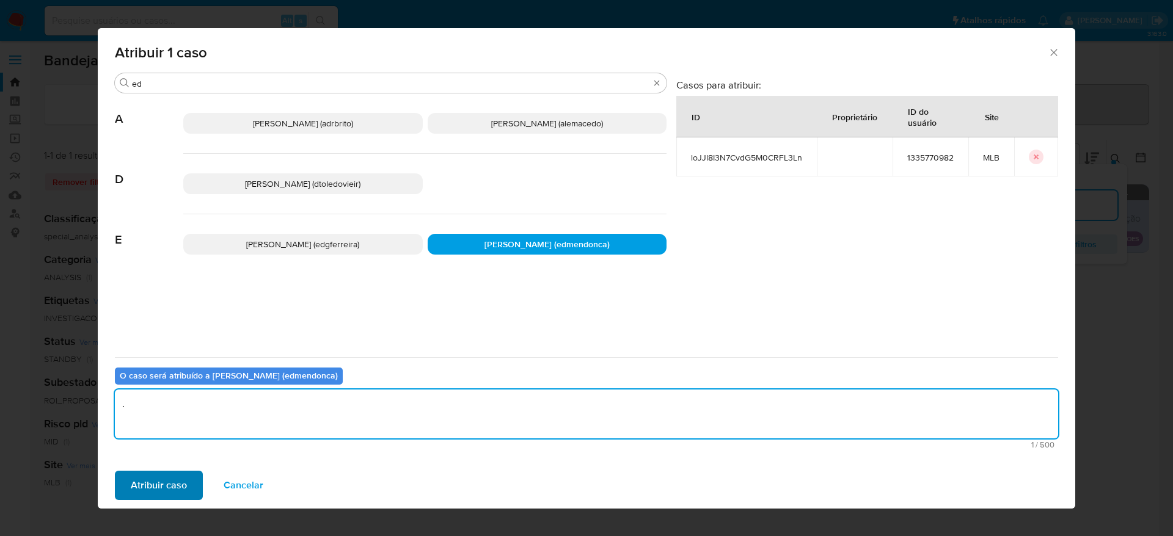
type textarea "."
click at [183, 472] on span "Atribuir caso" at bounding box center [159, 485] width 56 height 27
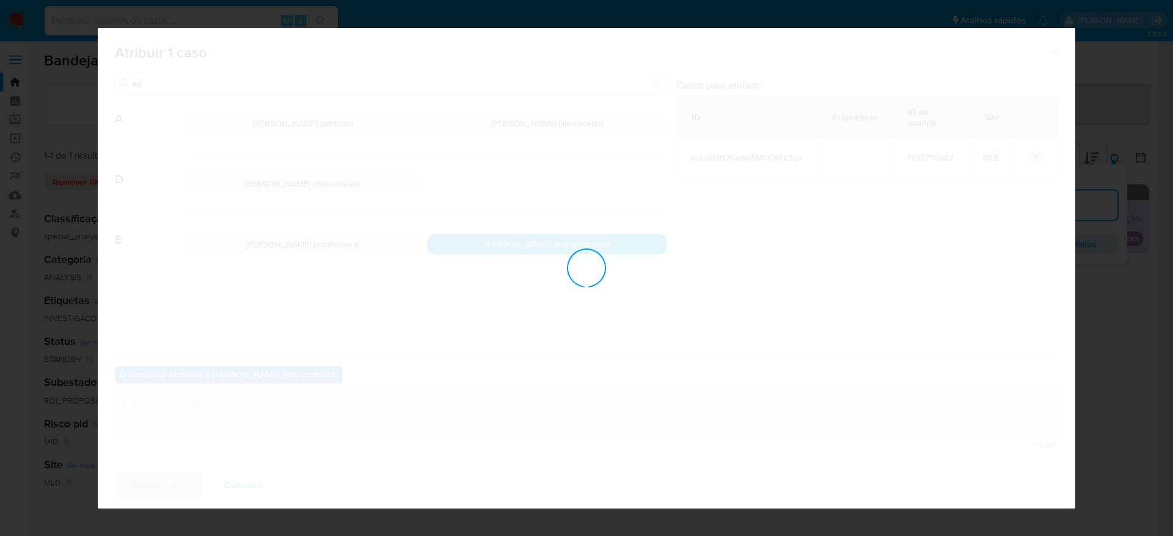
checkbox input "false"
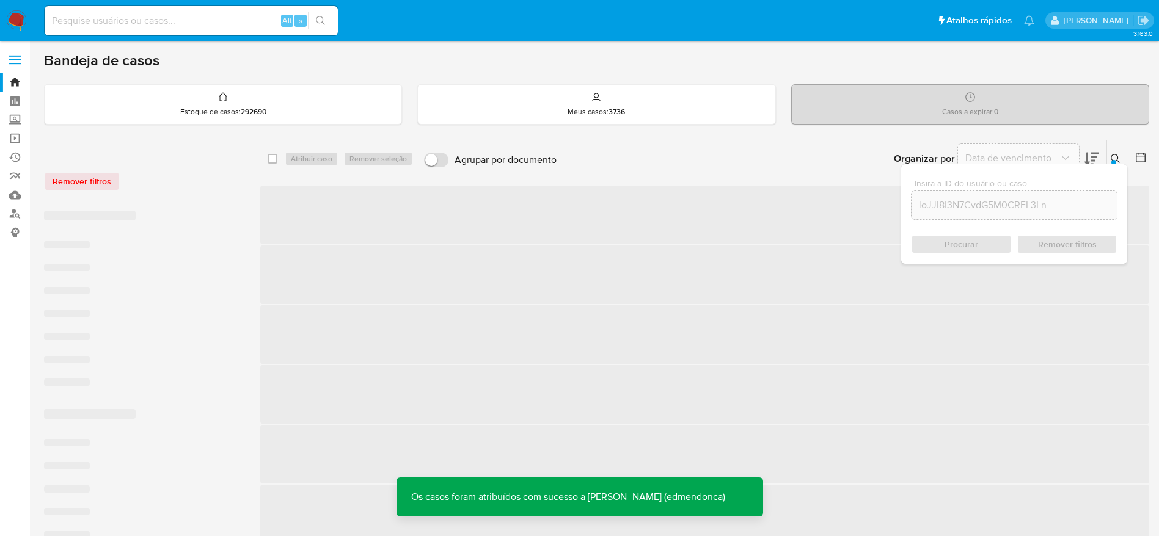
click at [126, 13] on input at bounding box center [191, 21] width 293 height 16
paste input "loJJl8I3N7CvdG5M0CRFL3Ln"
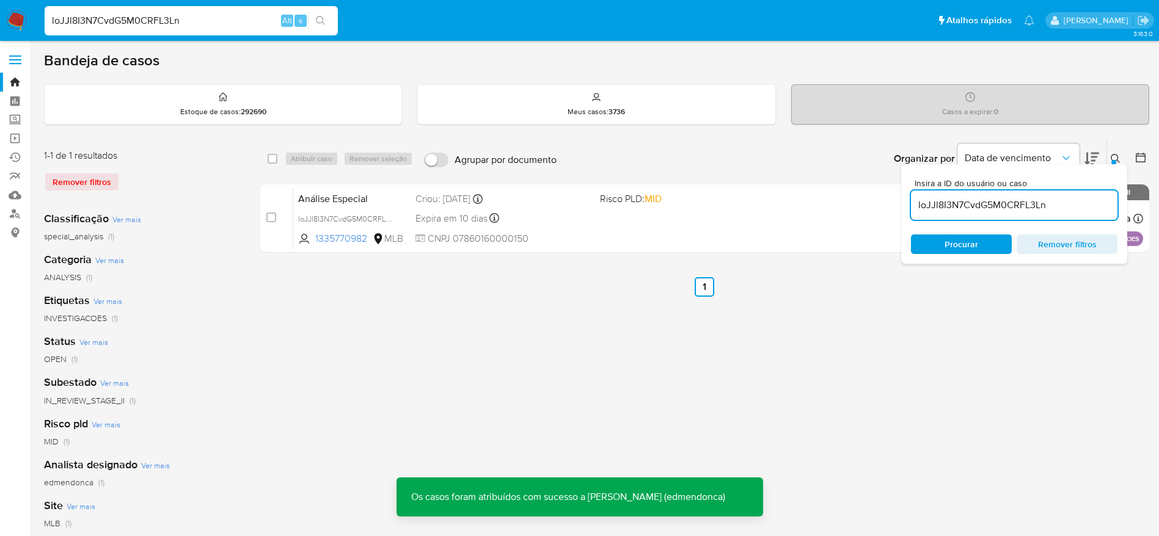
type input "loJJl8I3N7CvdG5M0CRFL3Ln"
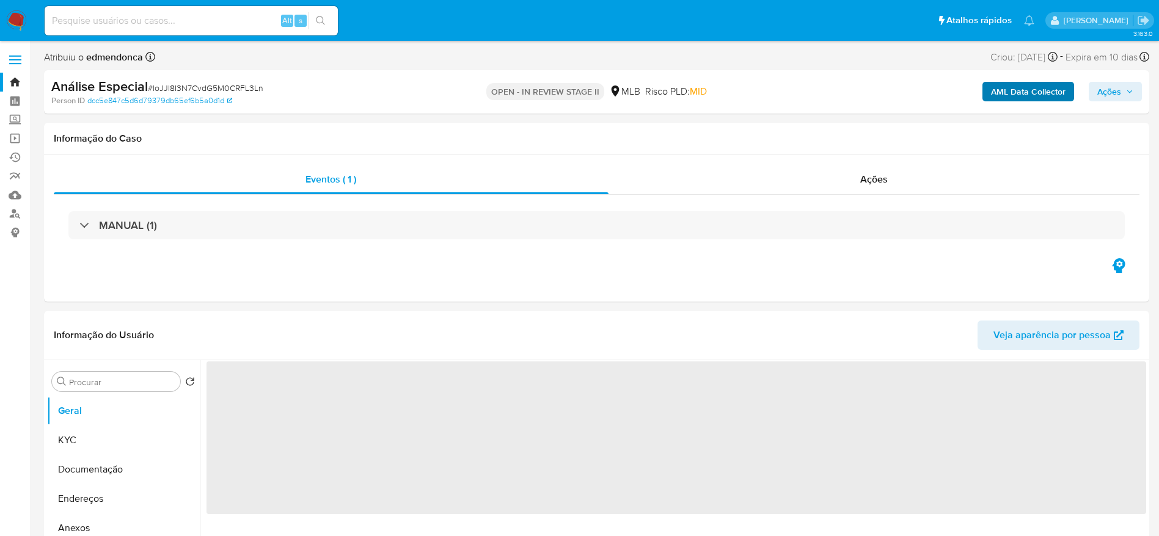
click at [1112, 90] on span "Ações" at bounding box center [1109, 92] width 24 height 20
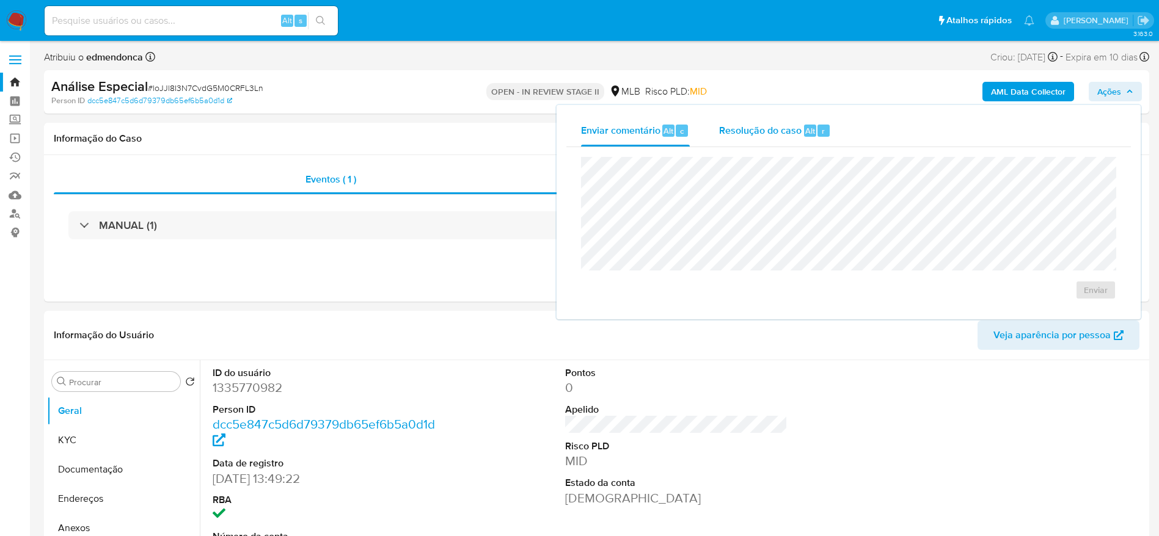
select select "10"
click at [808, 139] on div "Resolução do caso Alt r" at bounding box center [775, 131] width 112 height 32
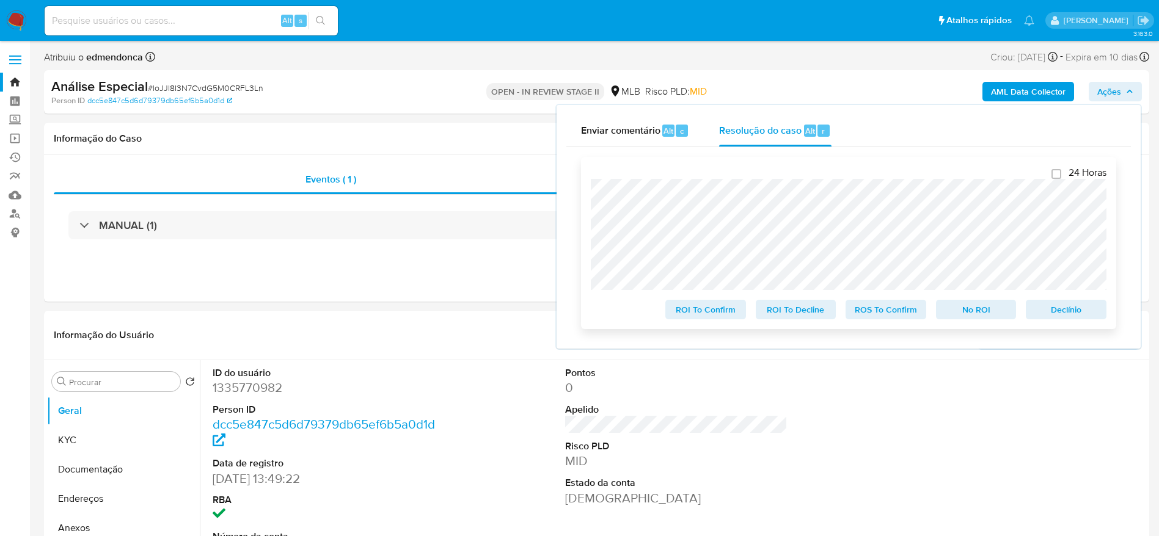
click at [1053, 307] on span "Declínio" at bounding box center [1066, 309] width 64 height 17
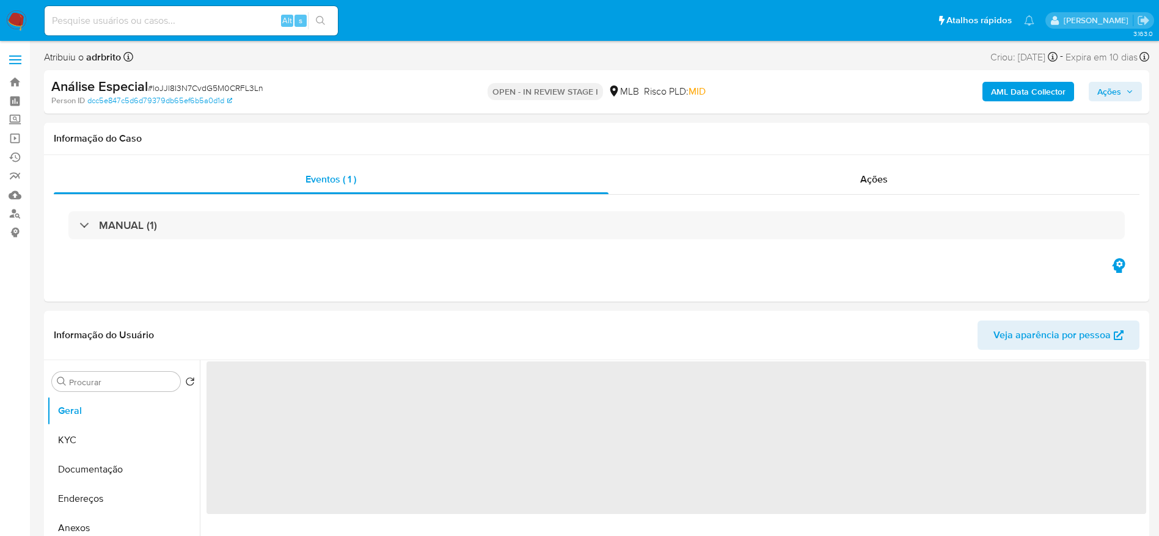
click at [243, 86] on span "# loJJl8I3N7CvdG5M0CRFL3Ln" at bounding box center [205, 88] width 115 height 12
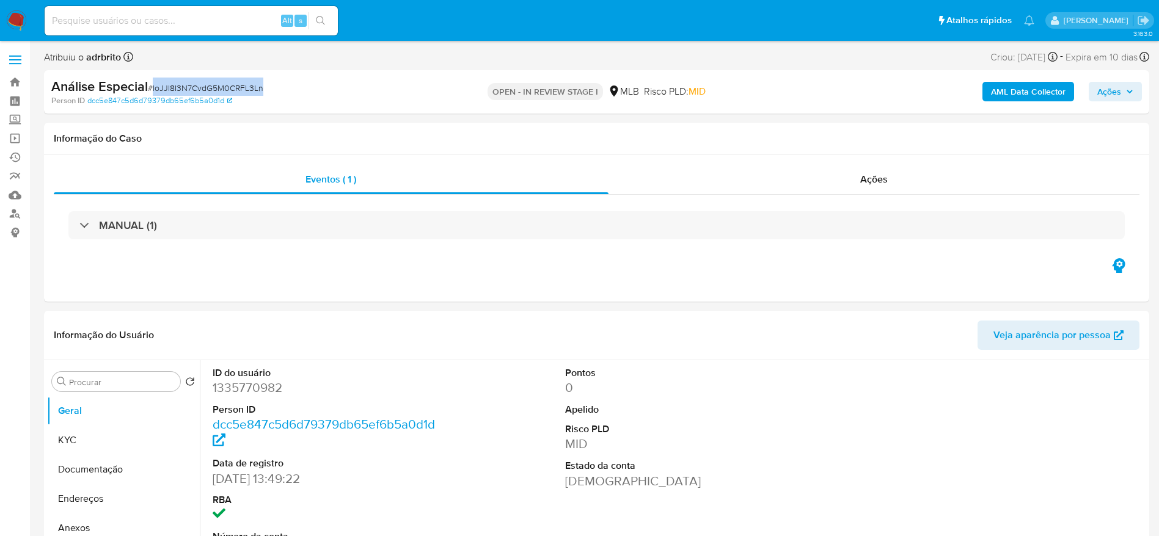
copy span "loJJl8I3N7CvdG5M0CRFL3Ln"
select select "10"
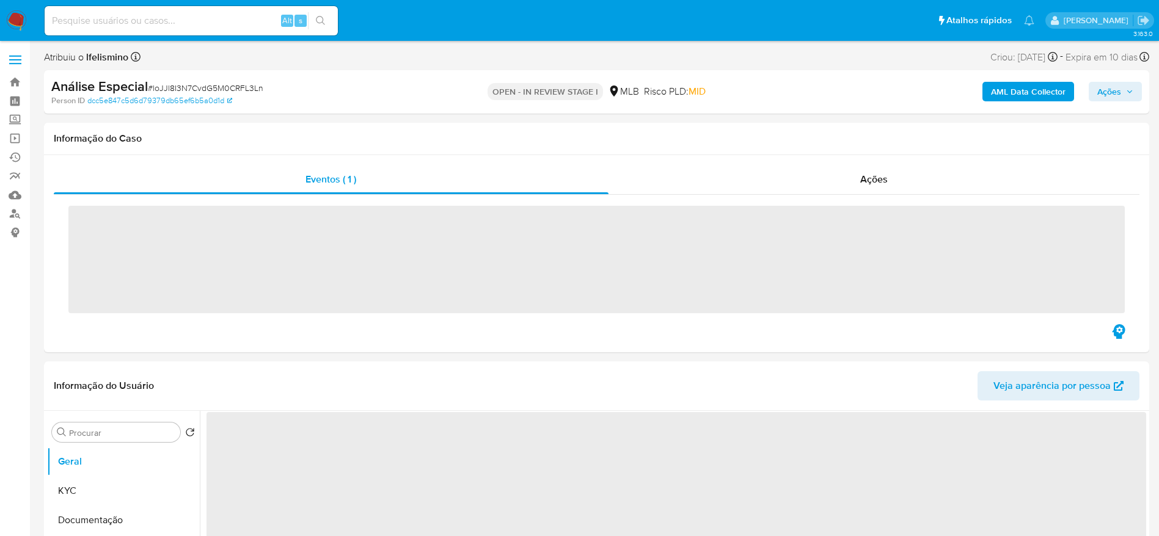
click at [153, 20] on input at bounding box center [191, 21] width 293 height 16
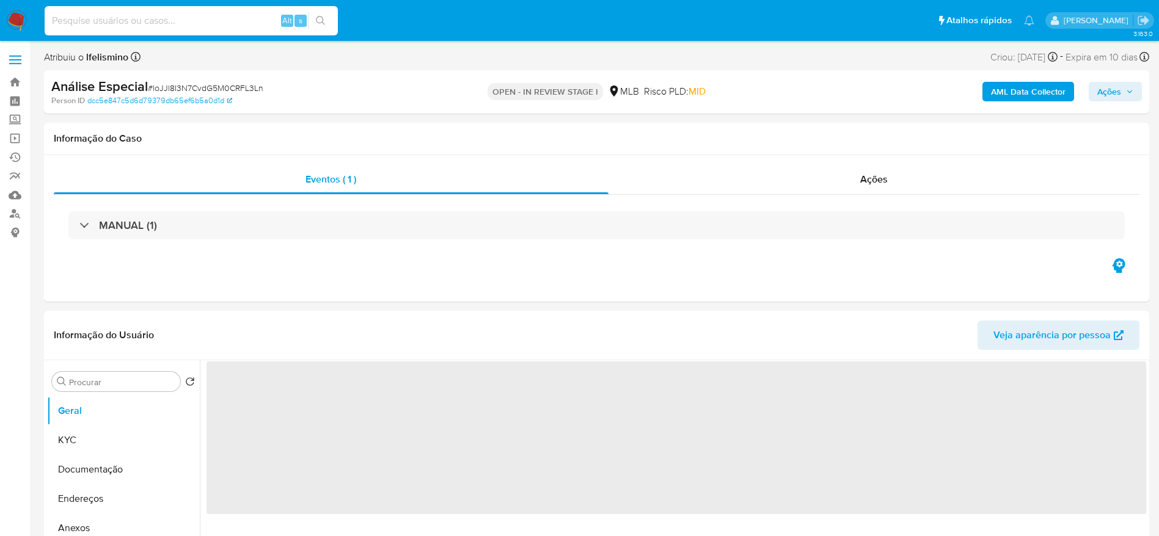
paste input "6GrEmQyiXYdVuc44cIP649L6"
type input "6GrEmQyiXYdVuc44cIP649L6"
click at [1128, 90] on icon "button" at bounding box center [1129, 91] width 7 height 7
select select "10"
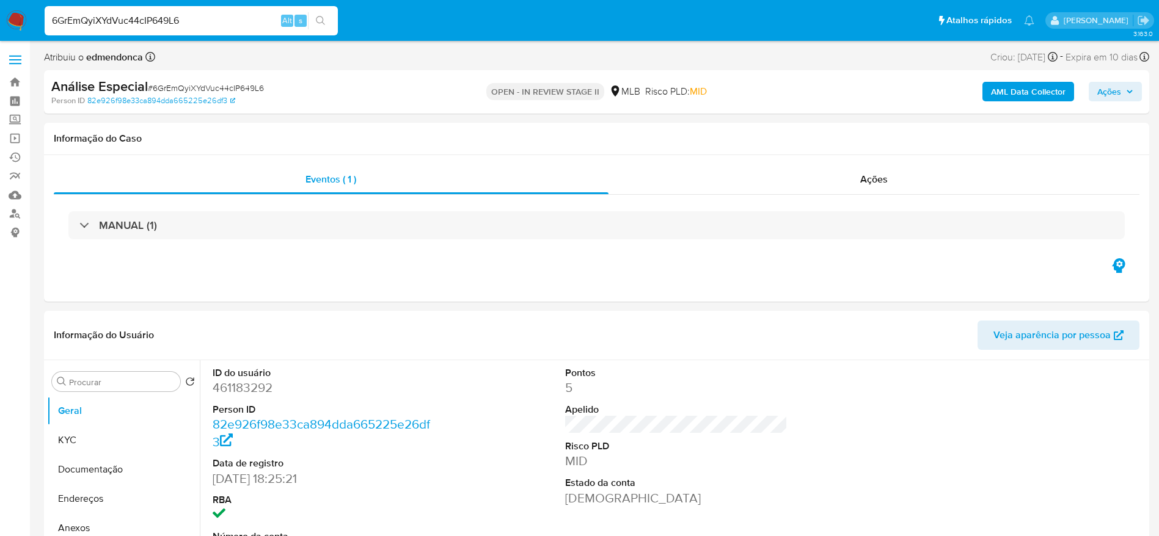
click at [1106, 96] on span "Ações" at bounding box center [1109, 92] width 24 height 20
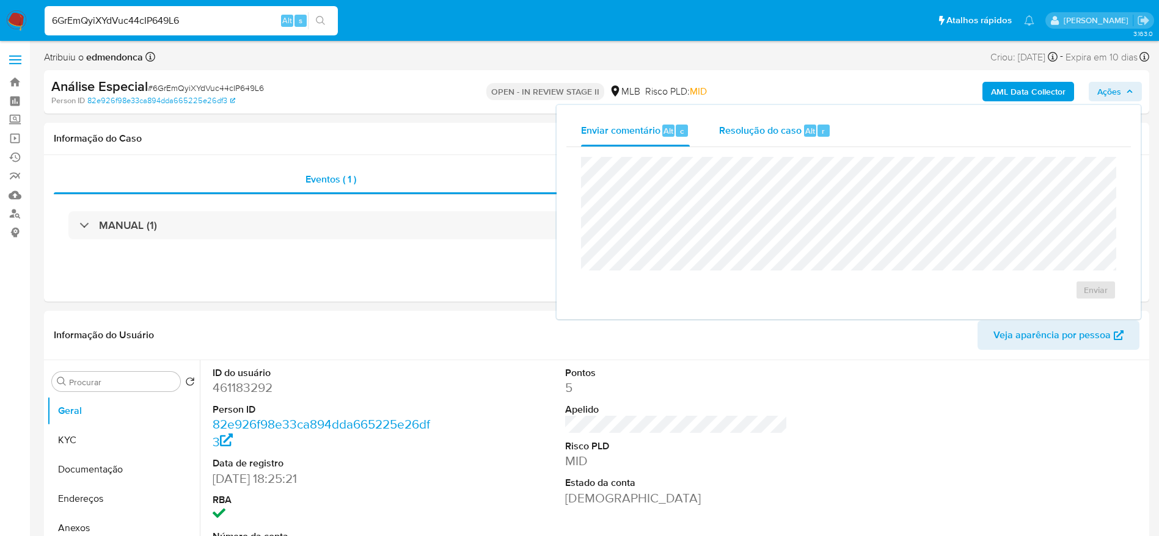
click at [797, 134] on span "Resolução do caso" at bounding box center [760, 130] width 82 height 14
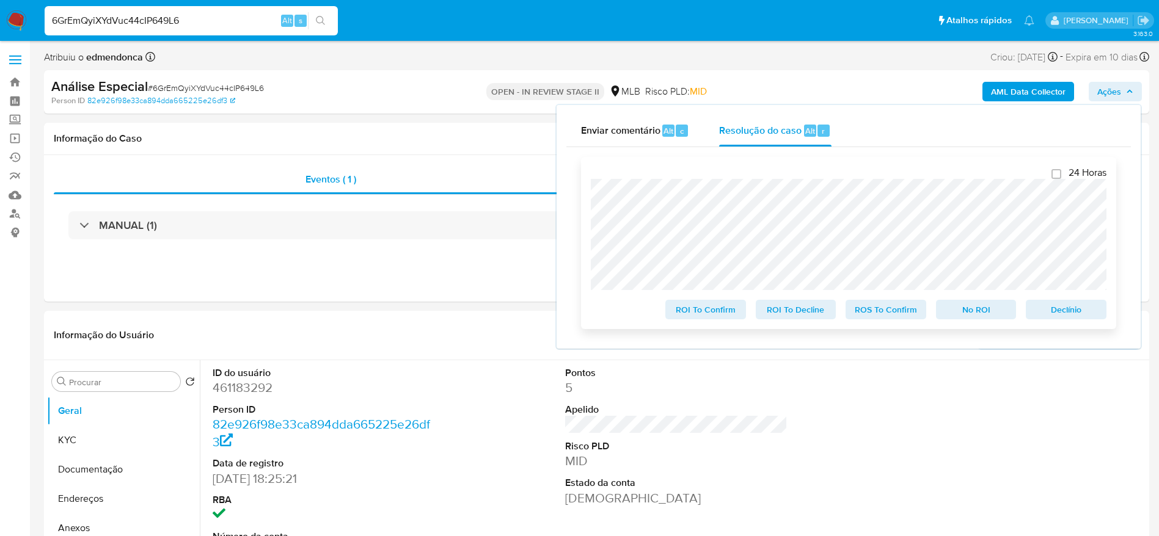
click at [1059, 309] on span "Declínio" at bounding box center [1066, 309] width 64 height 17
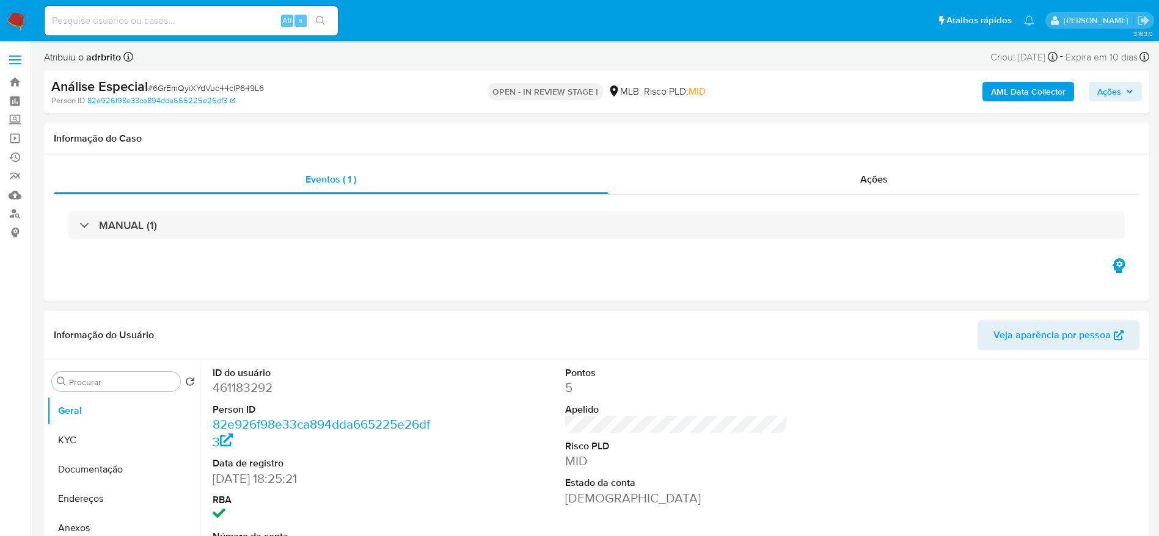
select select "10"
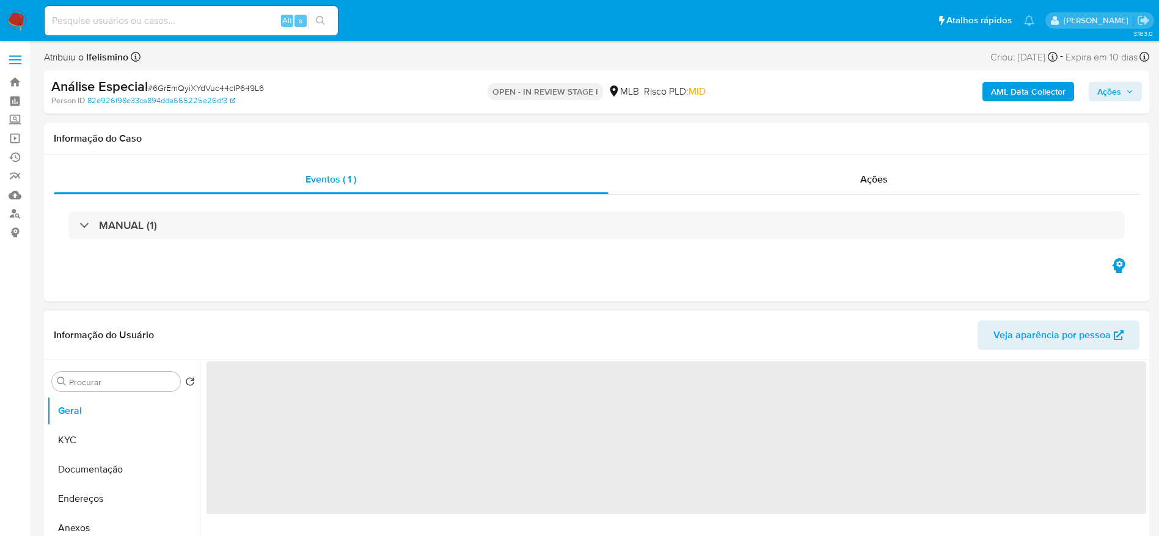
select select "10"
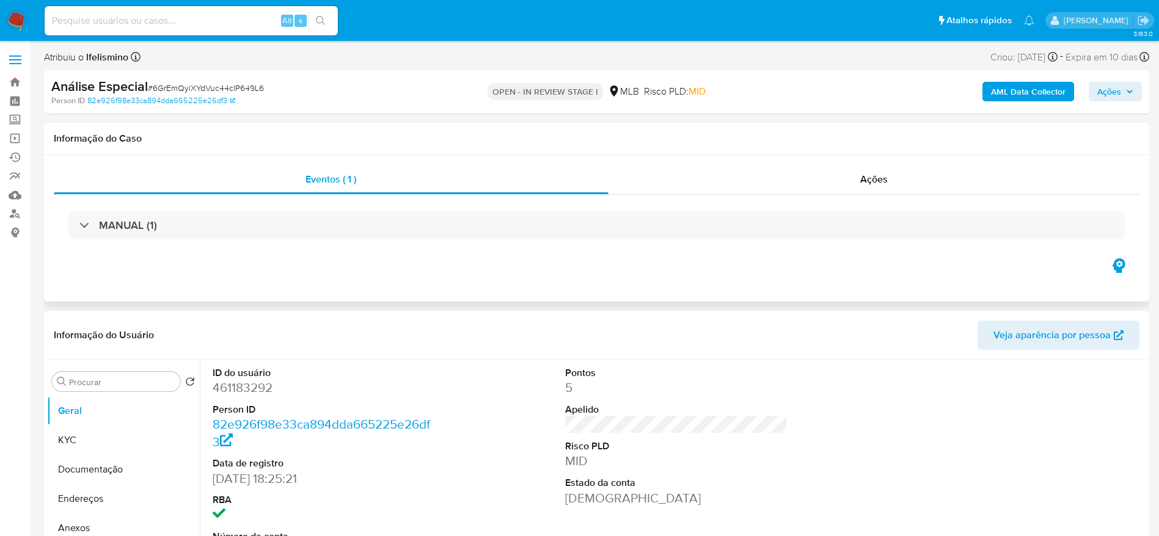
click at [606, 263] on div "Eventos ( 1 ) Ações MANUAL (1)" at bounding box center [596, 228] width 1105 height 147
click at [12, 139] on link "Operações em massa" at bounding box center [72, 138] width 145 height 19
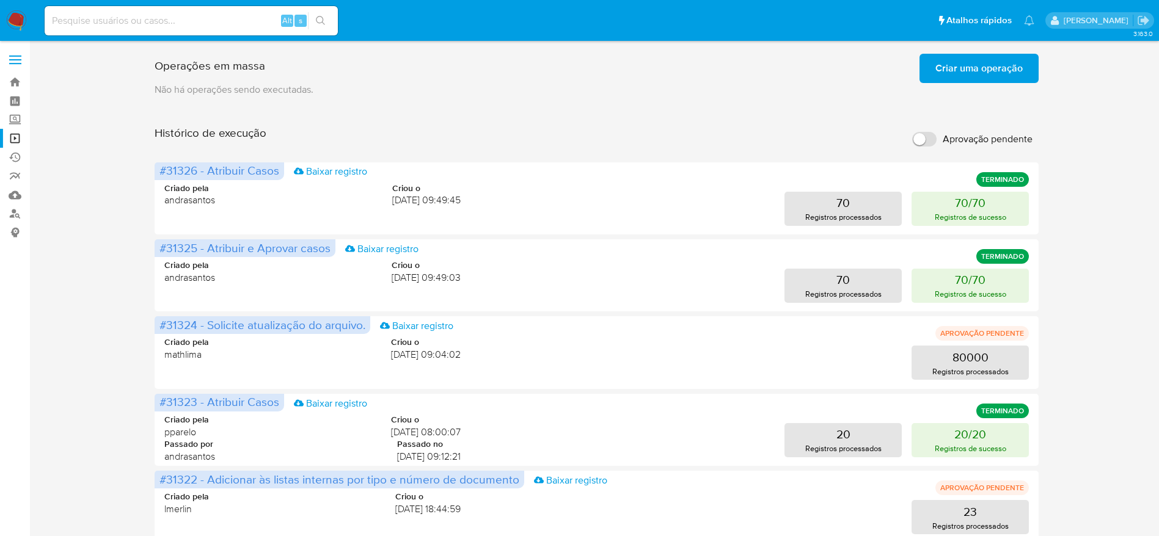
click at [1006, 66] on span "Criar uma operação" at bounding box center [978, 68] width 87 height 27
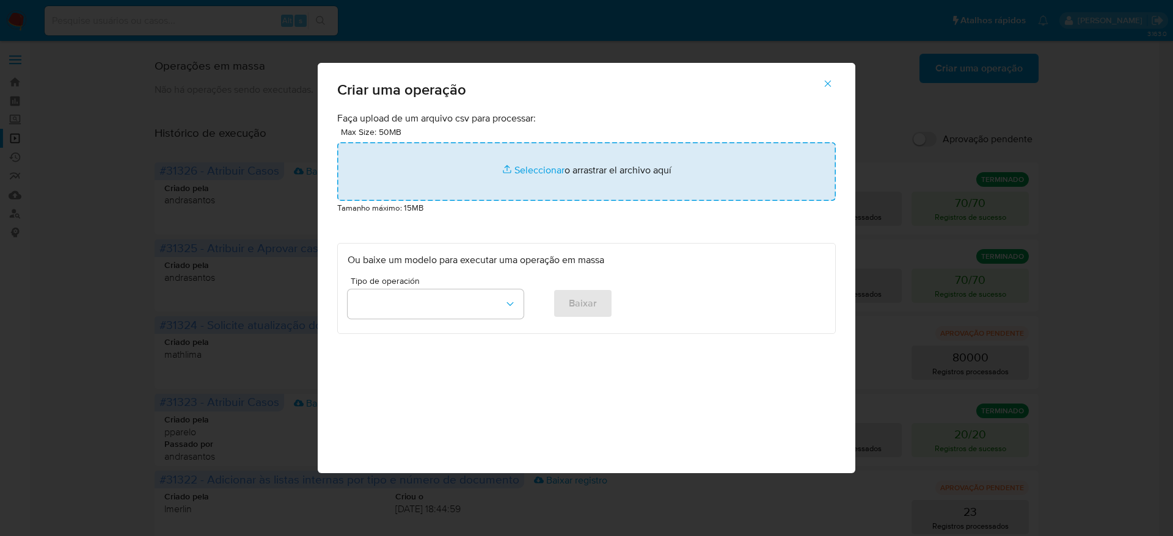
click at [483, 166] on input "file" at bounding box center [586, 171] width 499 height 59
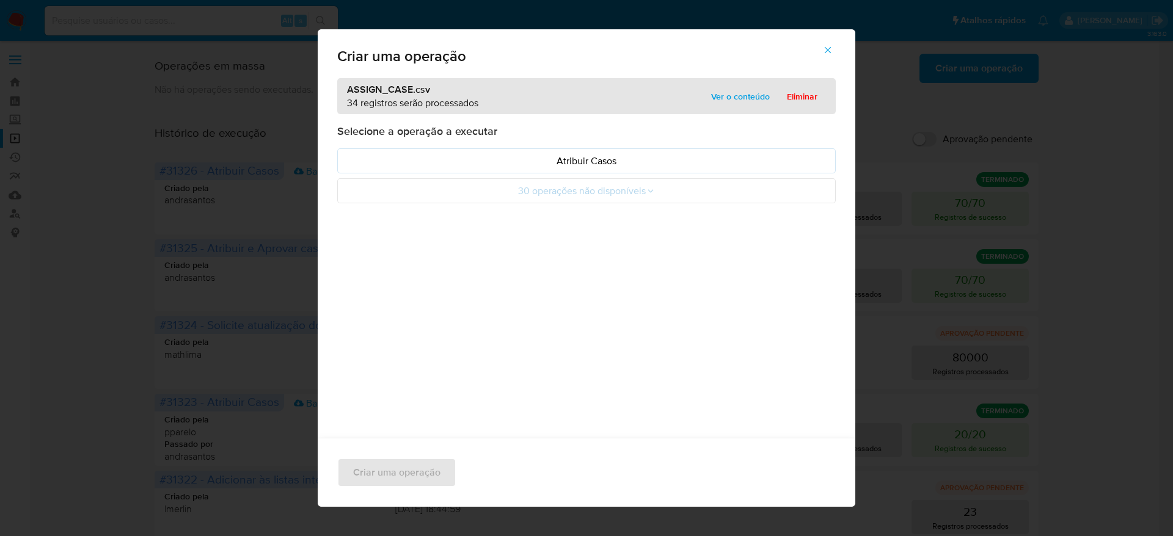
click at [748, 105] on span "Ver o conteúdo" at bounding box center [740, 96] width 59 height 17
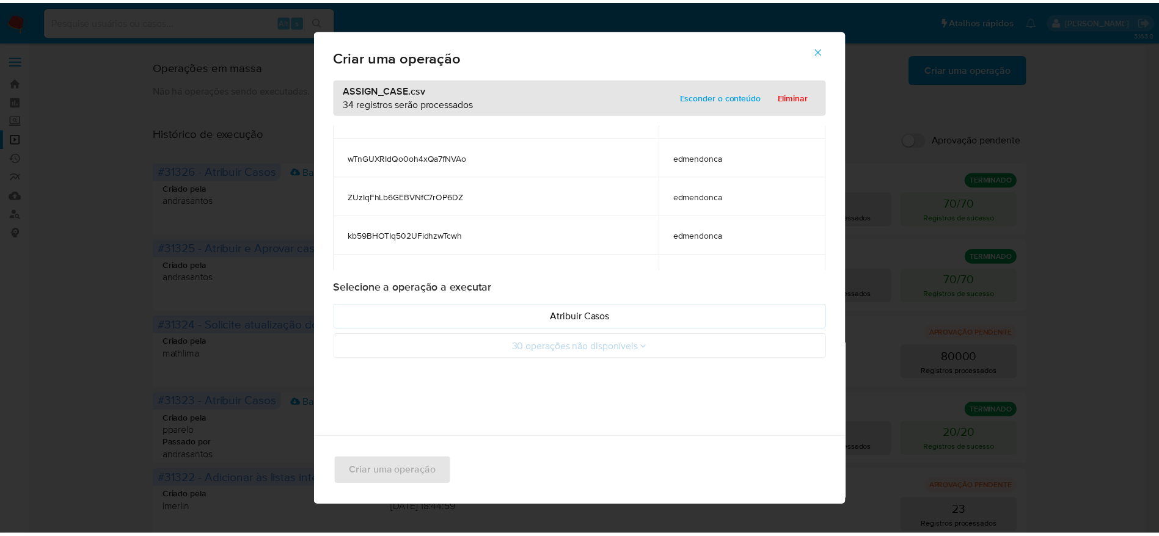
scroll to position [1008, 0]
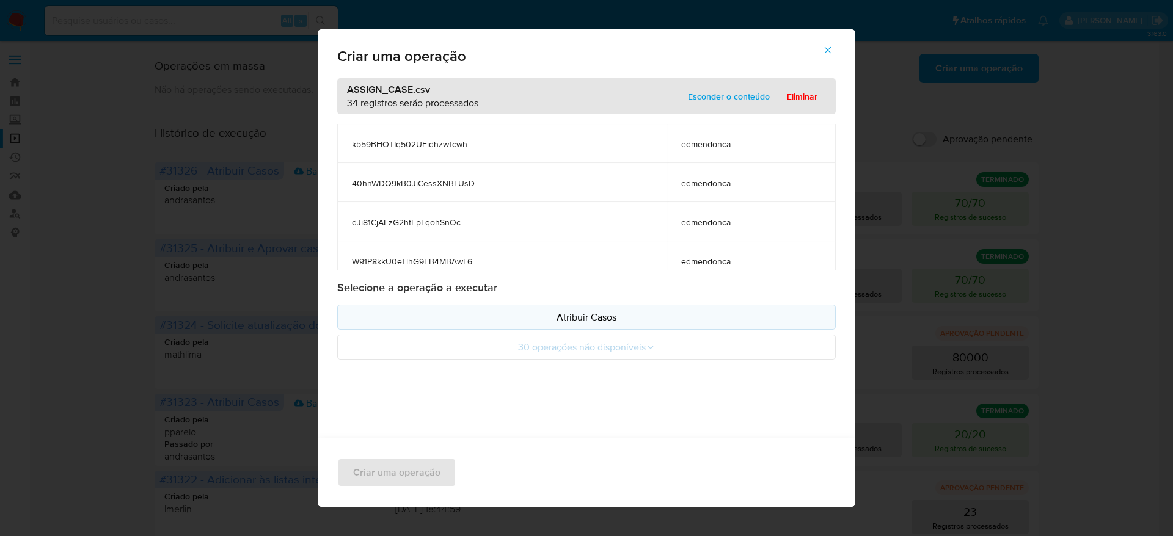
click at [615, 317] on p "Atribuir Casos" at bounding box center [587, 317] width 478 height 14
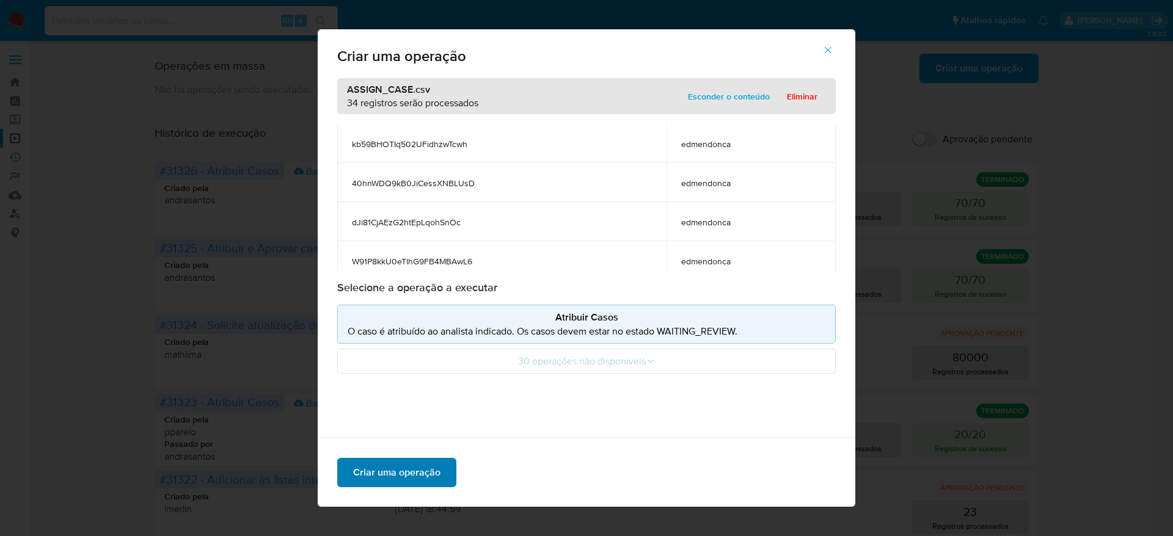
click at [407, 467] on span "Criar uma operação" at bounding box center [396, 472] width 87 height 27
